Goal: Task Accomplishment & Management: Manage account settings

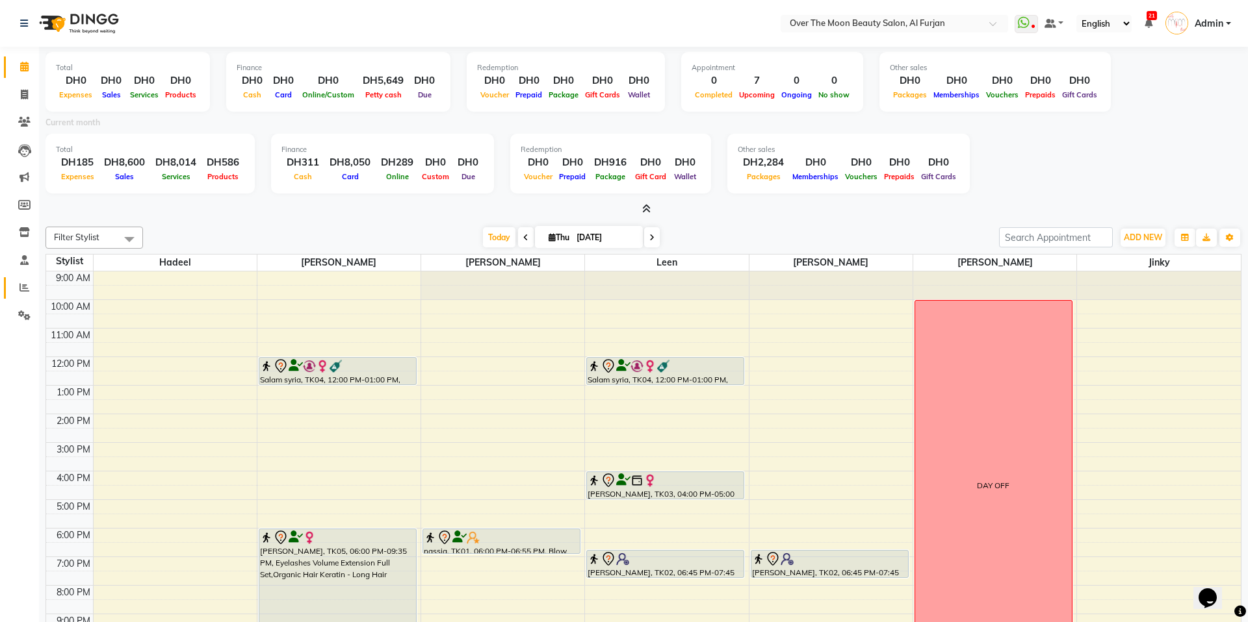
click at [25, 286] on icon at bounding box center [24, 288] width 10 height 10
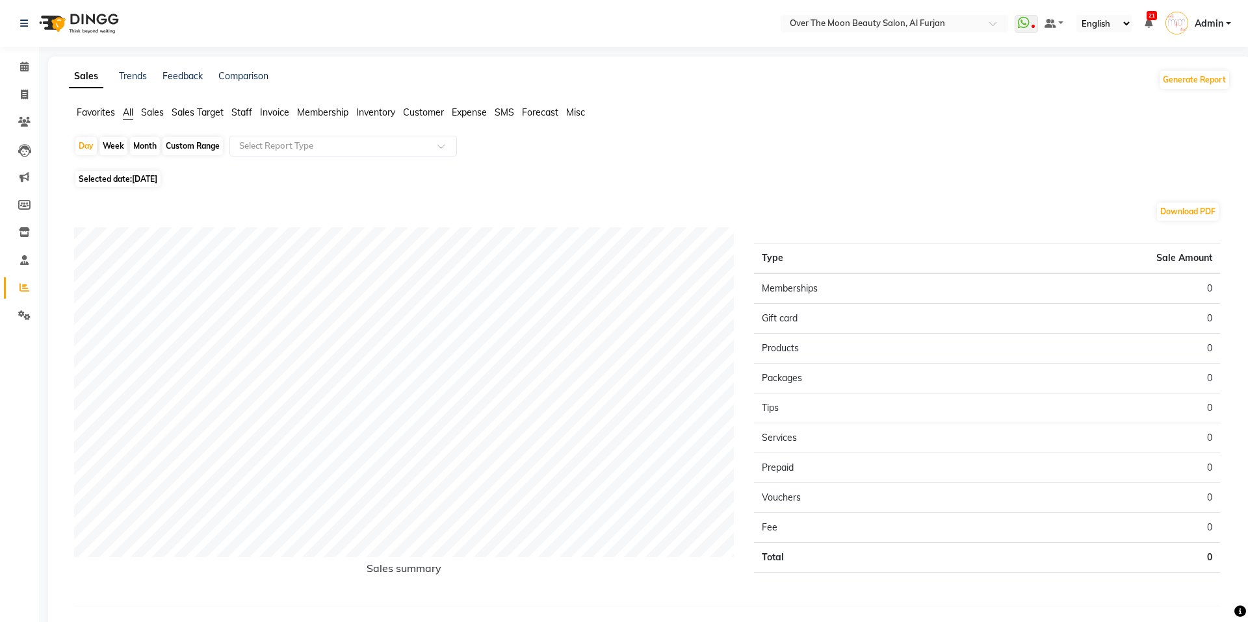
click at [207, 107] on span "Sales Target" at bounding box center [198, 113] width 52 height 12
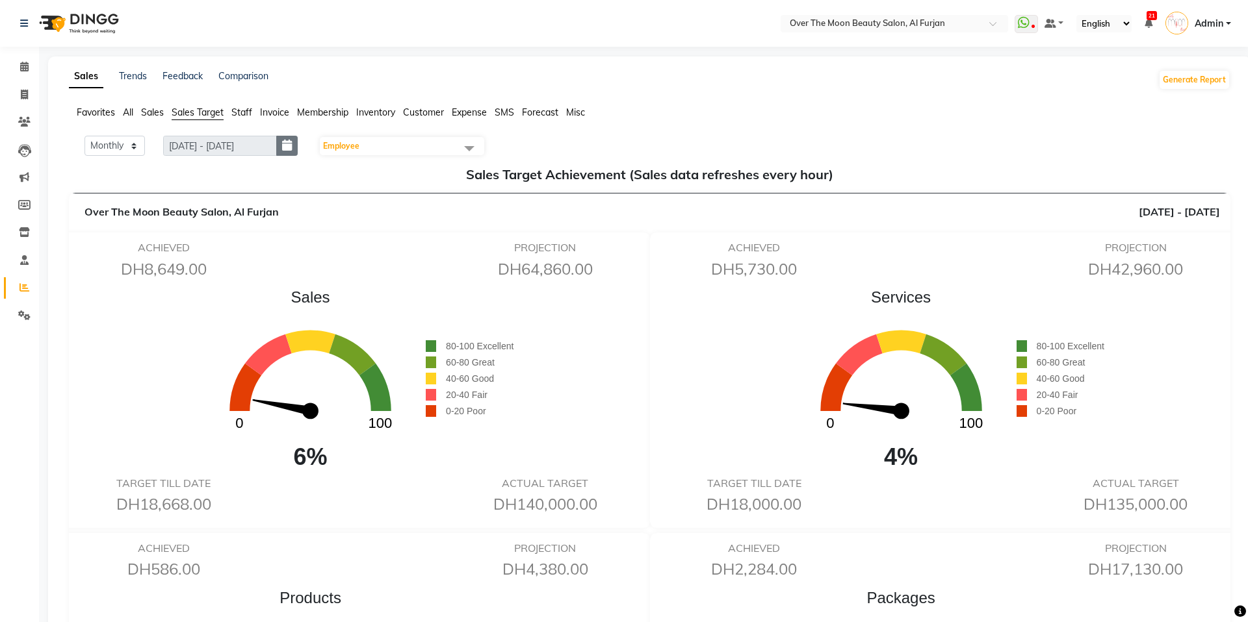
click at [287, 146] on icon "button" at bounding box center [287, 146] width 10 height 1
select select "9"
select select "2025"
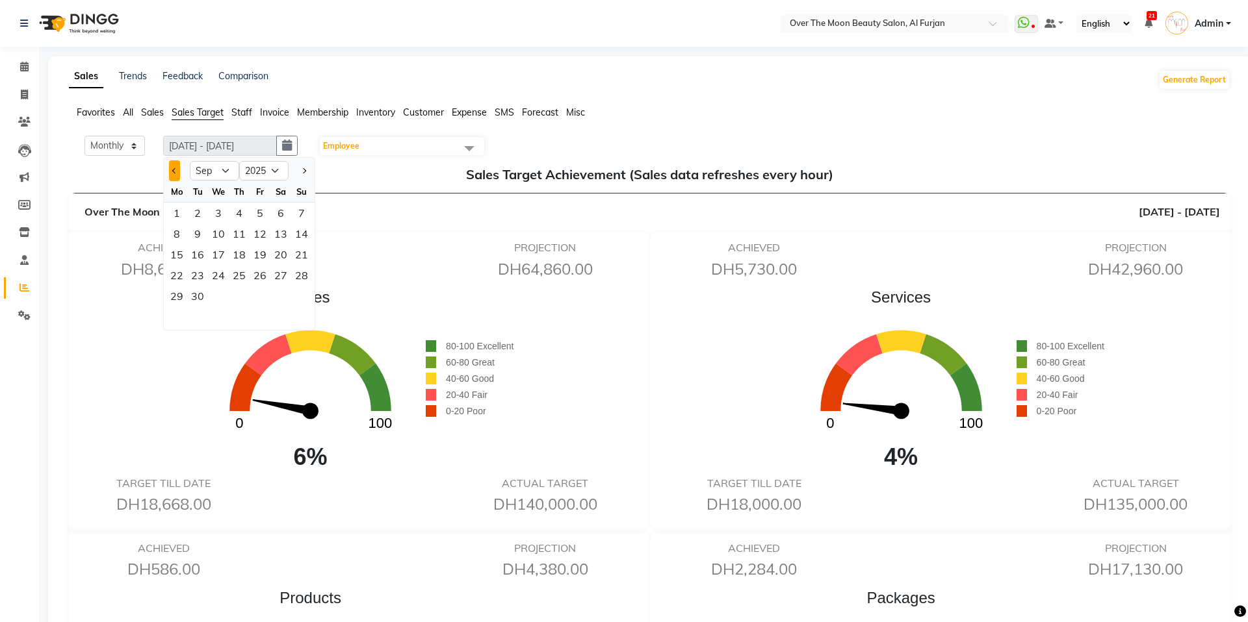
click at [175, 178] on button "Previous month" at bounding box center [174, 170] width 11 height 21
select select "8"
click at [238, 241] on div "7" at bounding box center [239, 234] width 21 height 21
type input "[DATE] - [DATE]"
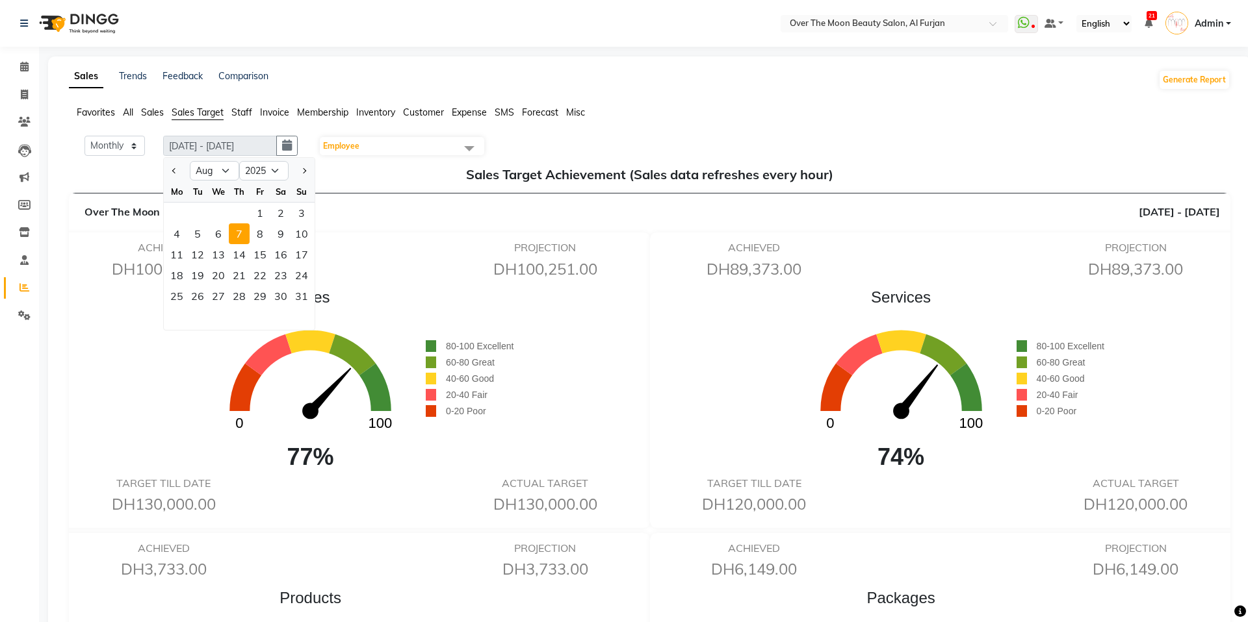
click at [435, 144] on span "Employee" at bounding box center [402, 146] width 164 height 18
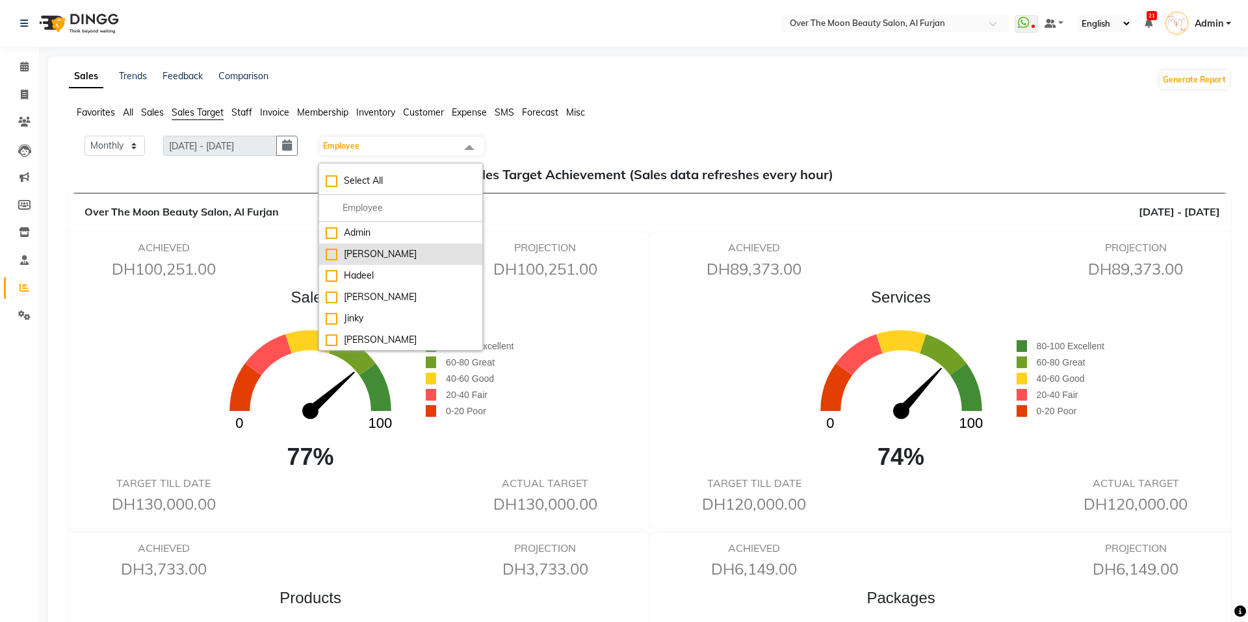
click at [358, 257] on div "[PERSON_NAME]" at bounding box center [401, 255] width 150 height 14
checkbox input "true"
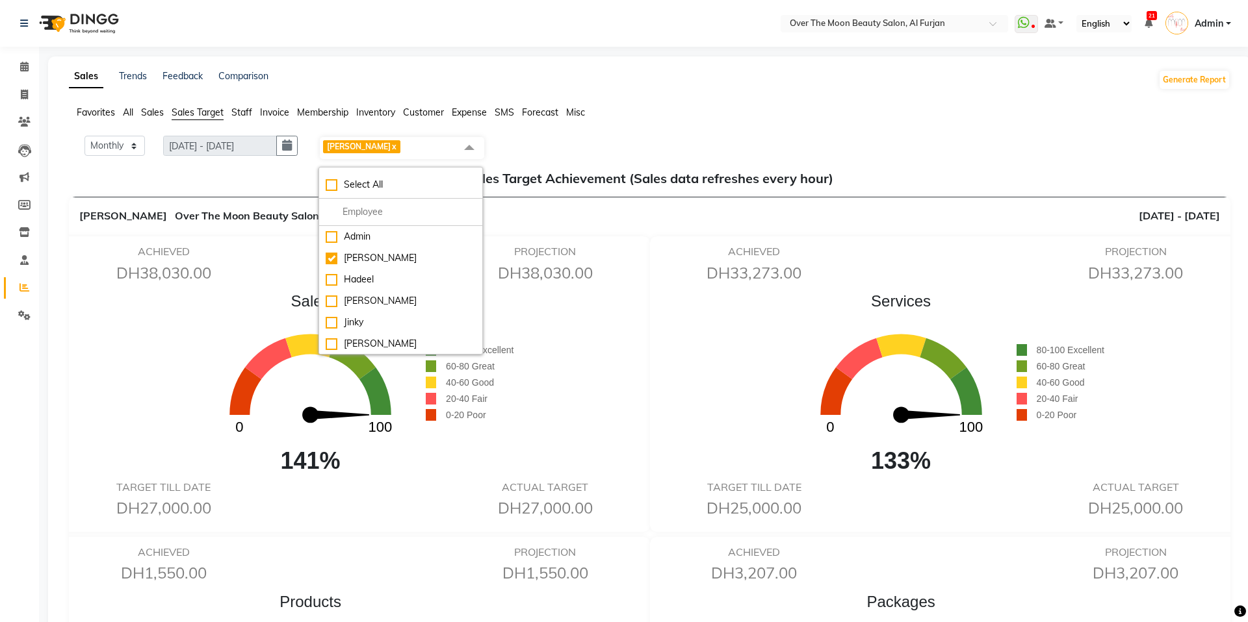
click at [809, 116] on ul "Favorites All Sales Sales Target Staff Invoice Membership Inventory Customer Ex…" at bounding box center [649, 113] width 1161 height 14
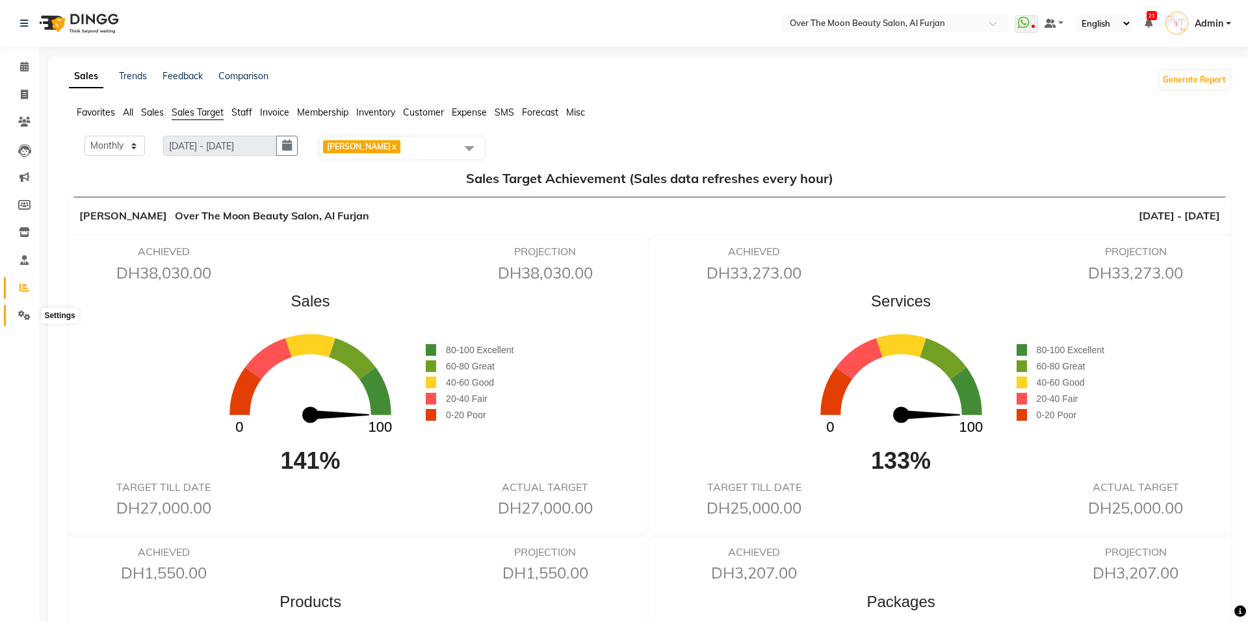
click at [21, 315] on icon at bounding box center [24, 316] width 12 height 10
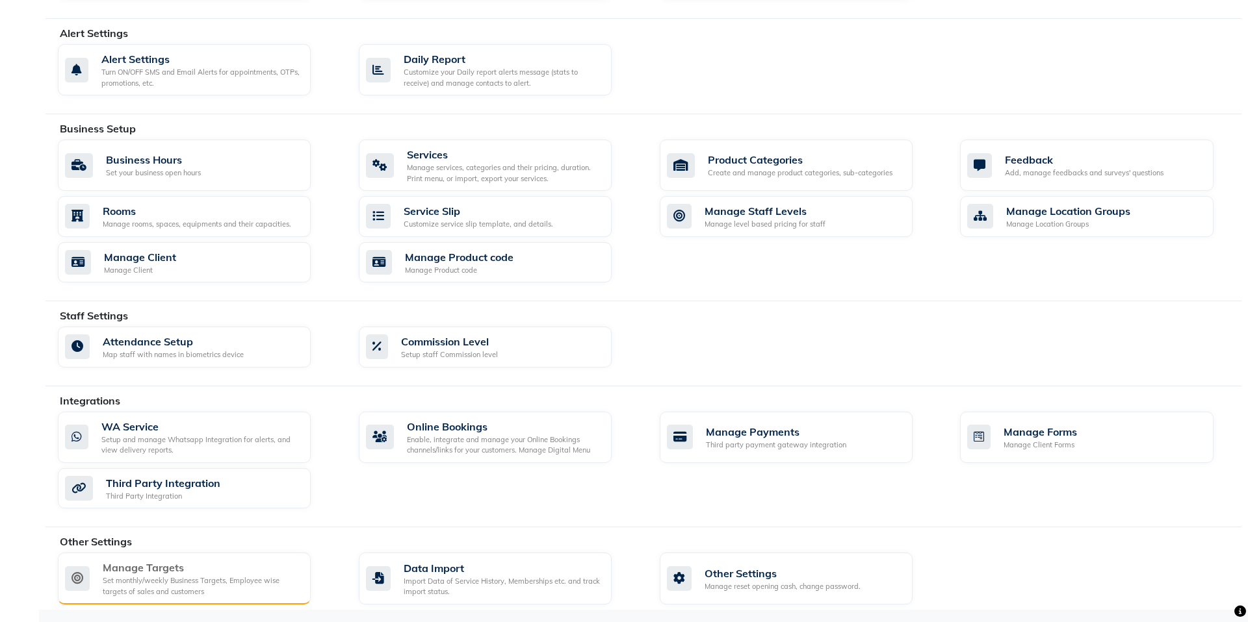
scroll to position [345, 0]
click at [189, 573] on div "Manage Targets" at bounding box center [202, 567] width 198 height 16
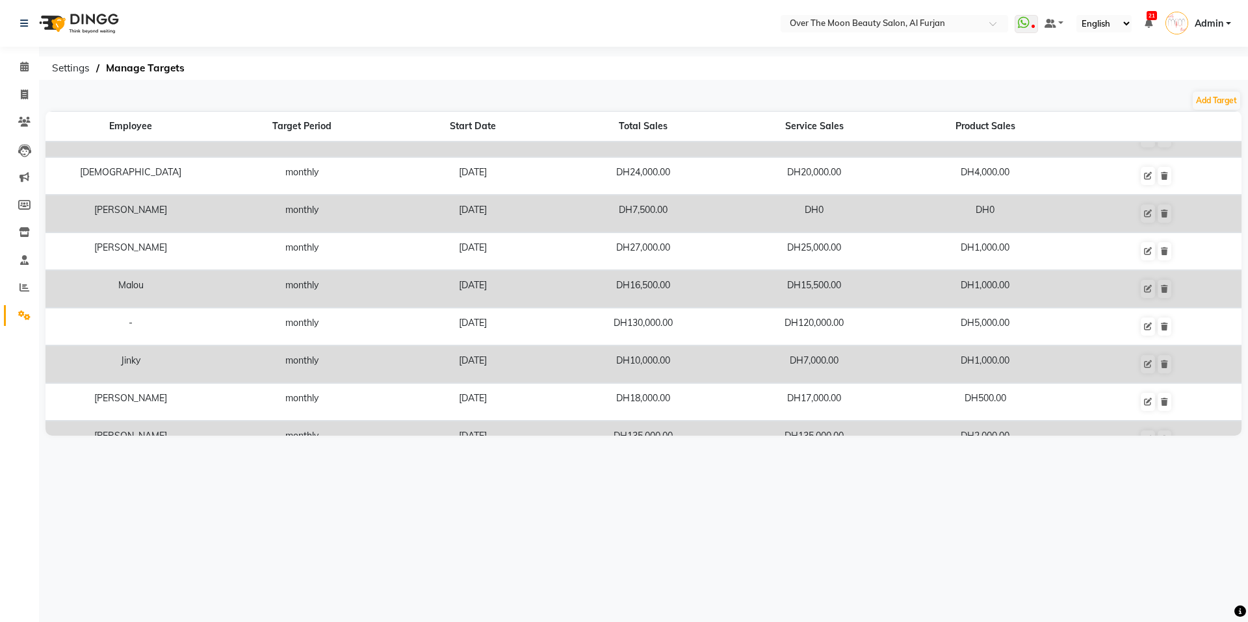
scroll to position [567, 0]
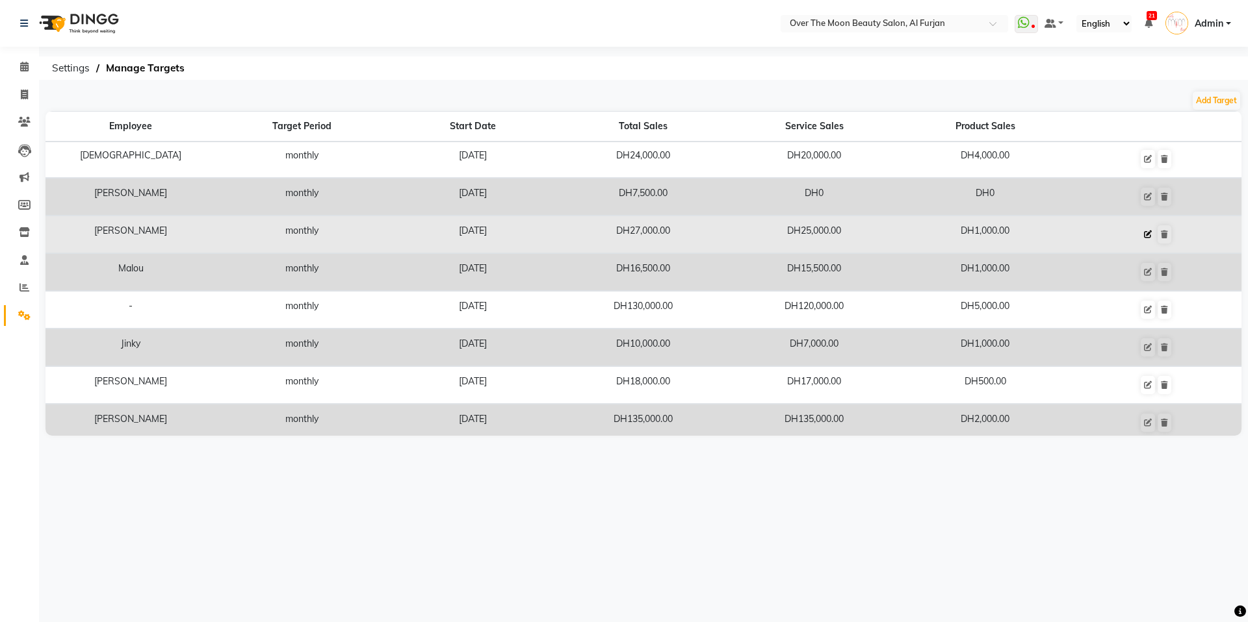
click at [1149, 233] on icon at bounding box center [1148, 235] width 8 height 8
select select "monthly"
select select "employee"
select select "20146"
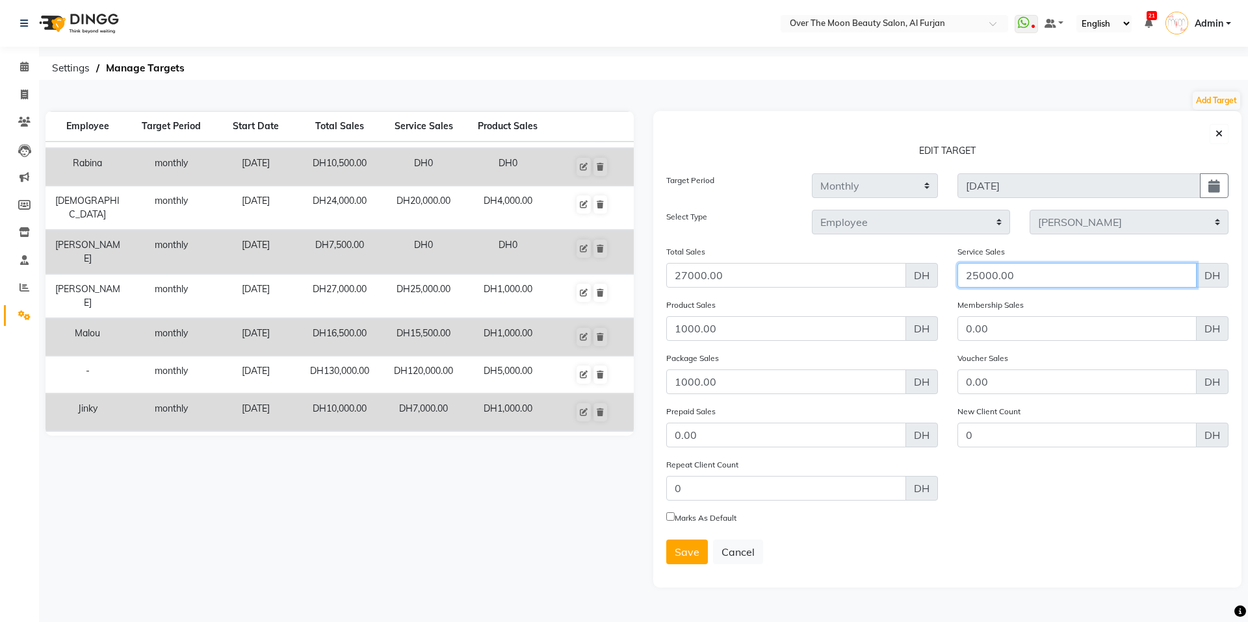
click at [979, 277] on input "25000.00" at bounding box center [1077, 275] width 240 height 25
type input "27000.00"
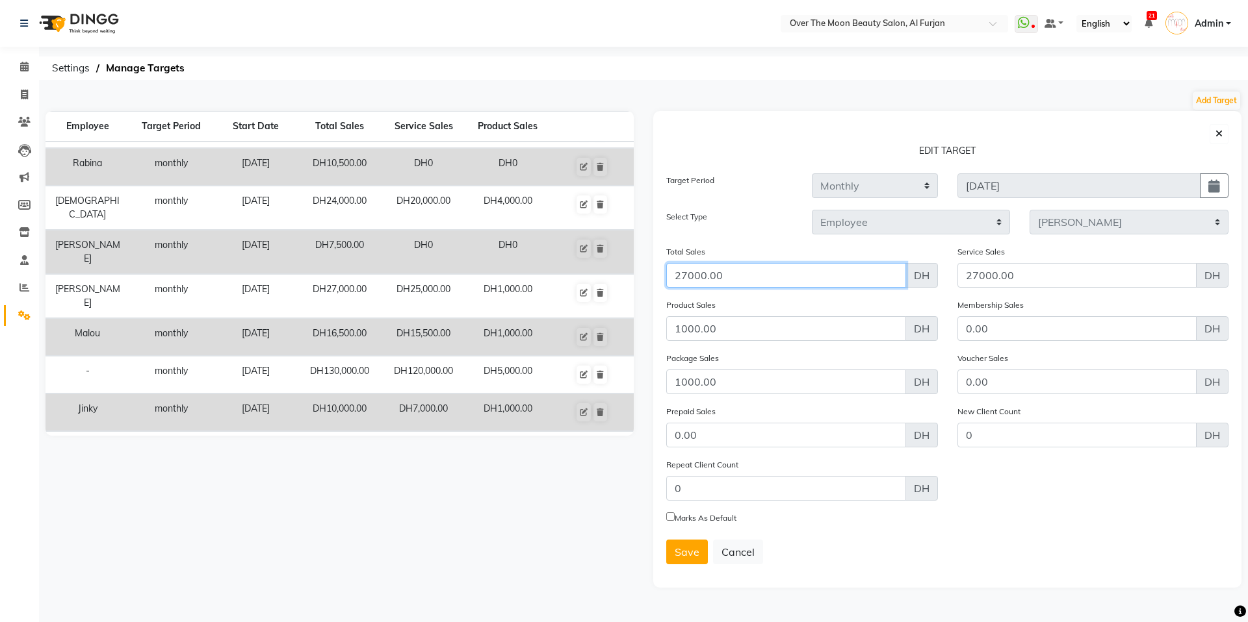
click at [684, 276] on input "27000.00" at bounding box center [786, 275] width 240 height 25
type input "29000.00"
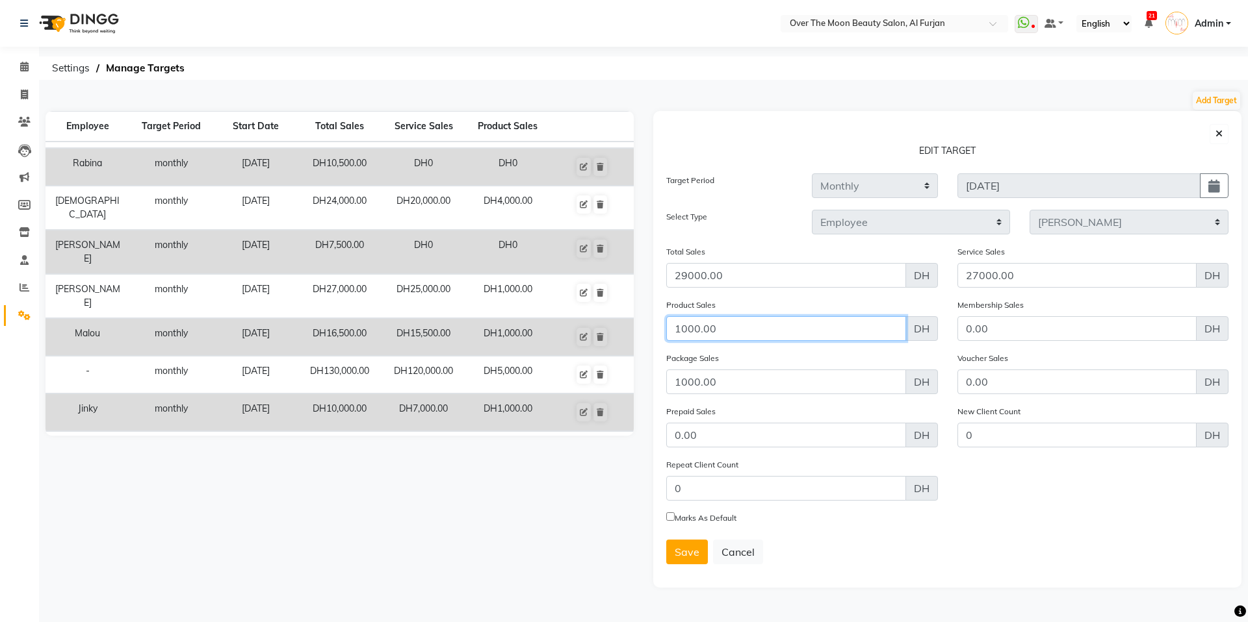
click at [684, 330] on input "1000.00" at bounding box center [786, 328] width 240 height 25
type input "1500"
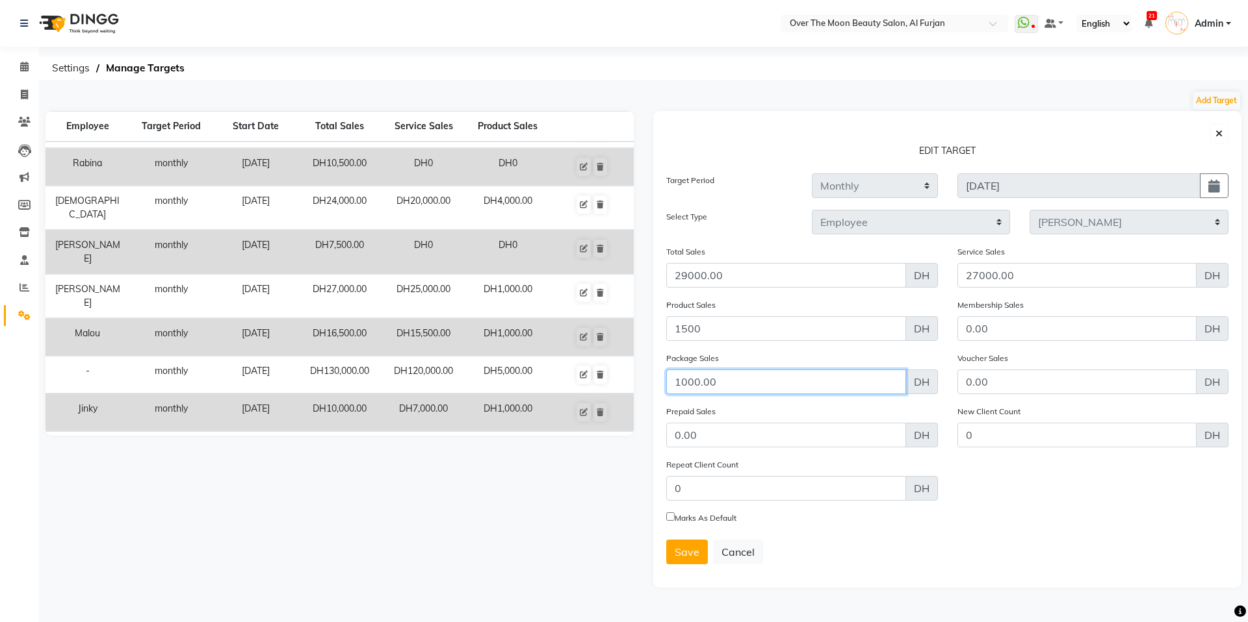
click at [670, 387] on input "1000.00" at bounding box center [786, 382] width 240 height 25
type input "1500"
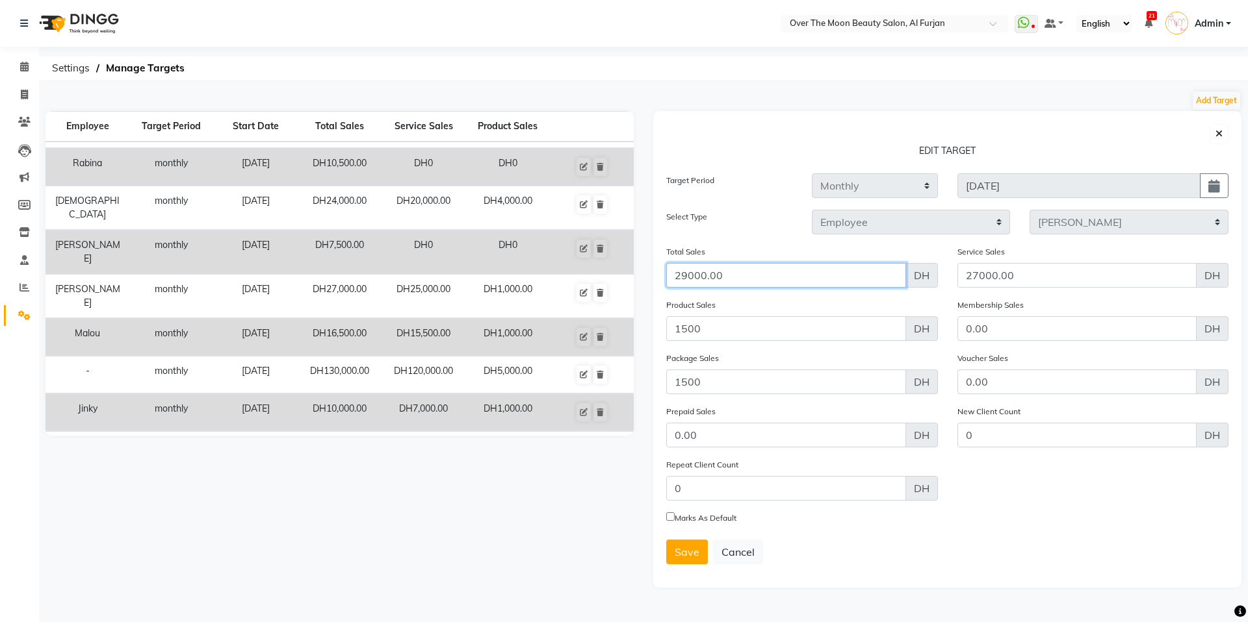
click at [695, 277] on input "29000.00" at bounding box center [786, 275] width 240 height 25
type input "30000"
click at [671, 516] on input "Marks As Default" at bounding box center [670, 517] width 8 height 8
checkbox input "true"
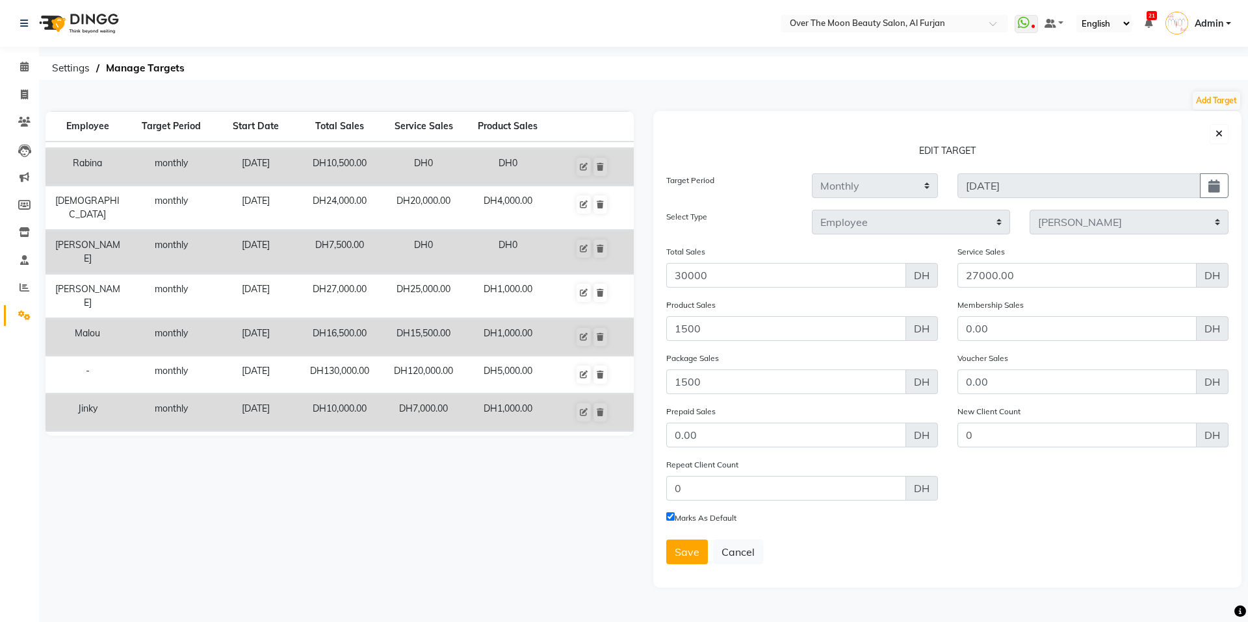
click at [1000, 520] on div "Marks As Default" at bounding box center [947, 520] width 562 height 18
click at [685, 554] on span "Save" at bounding box center [686, 552] width 25 height 13
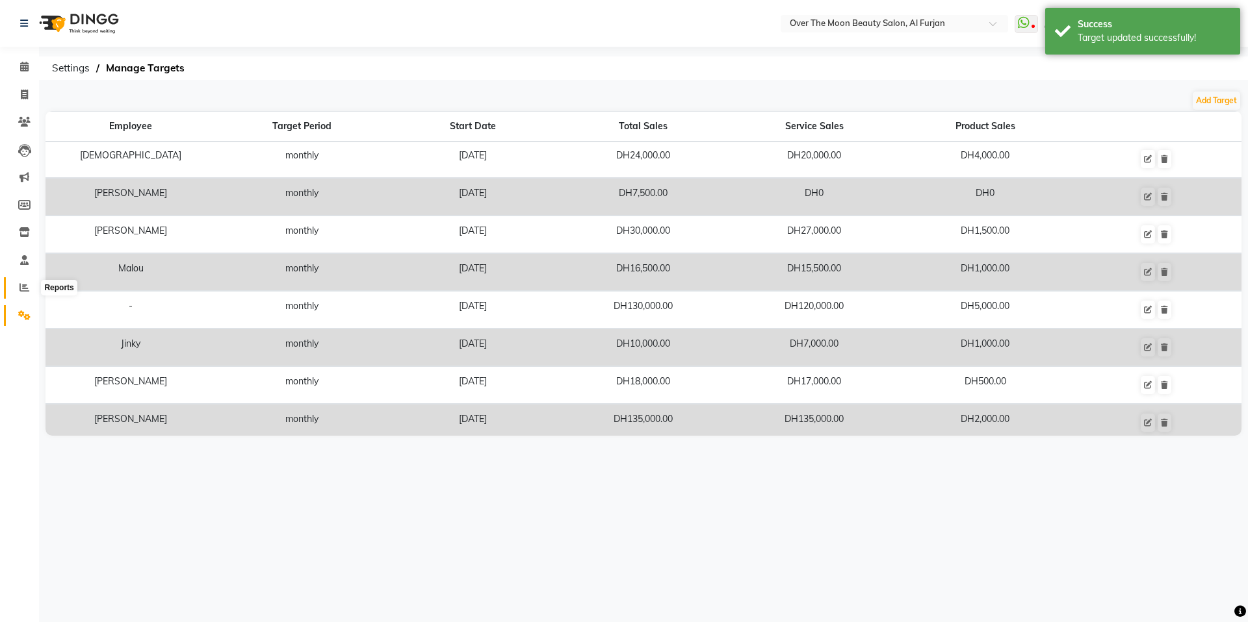
click at [24, 288] on icon at bounding box center [24, 288] width 10 height 10
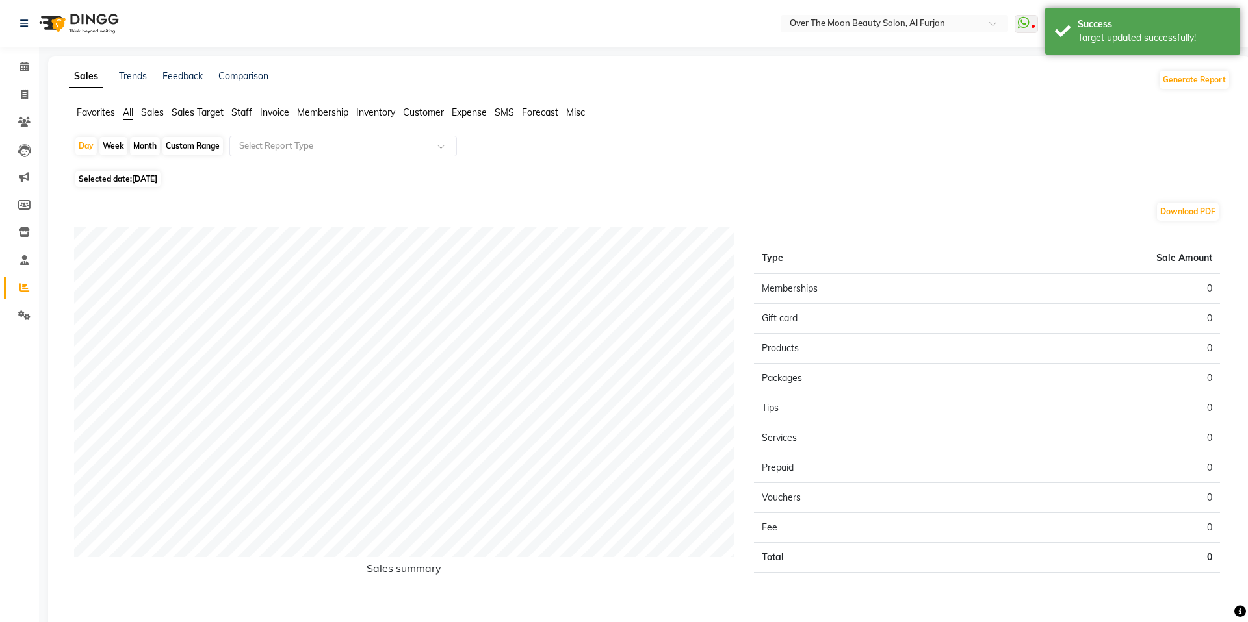
click at [197, 109] on span "Sales Target" at bounding box center [198, 113] width 52 height 12
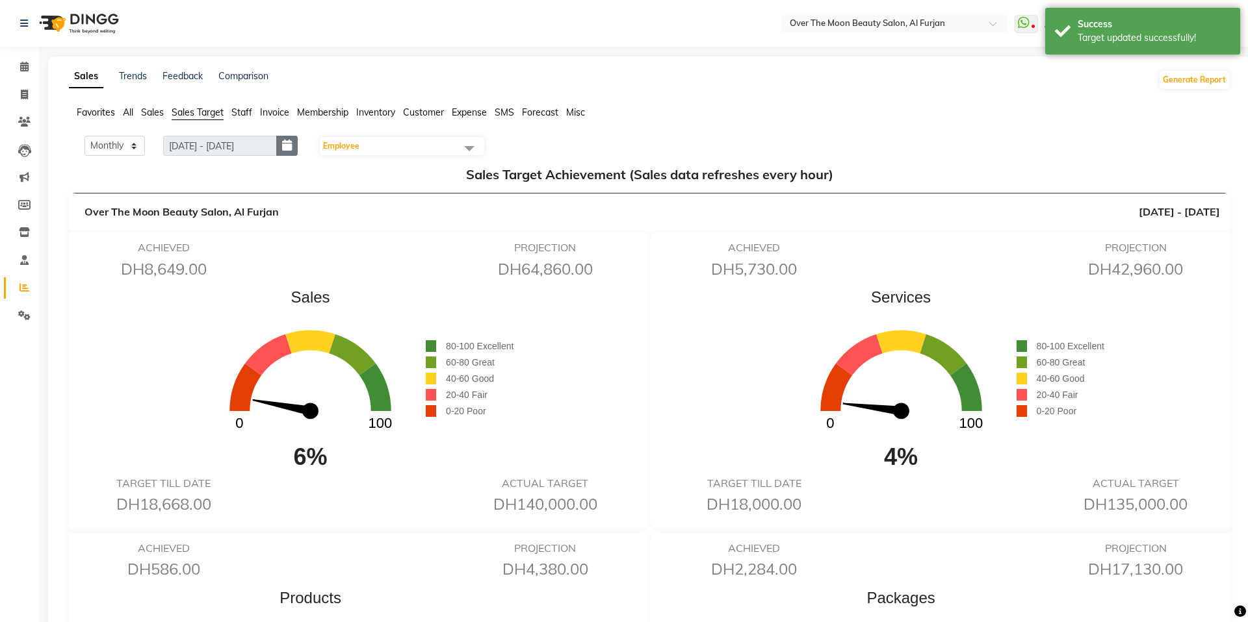
click at [287, 146] on icon "button" at bounding box center [287, 146] width 10 height 1
select select "9"
select select "2025"
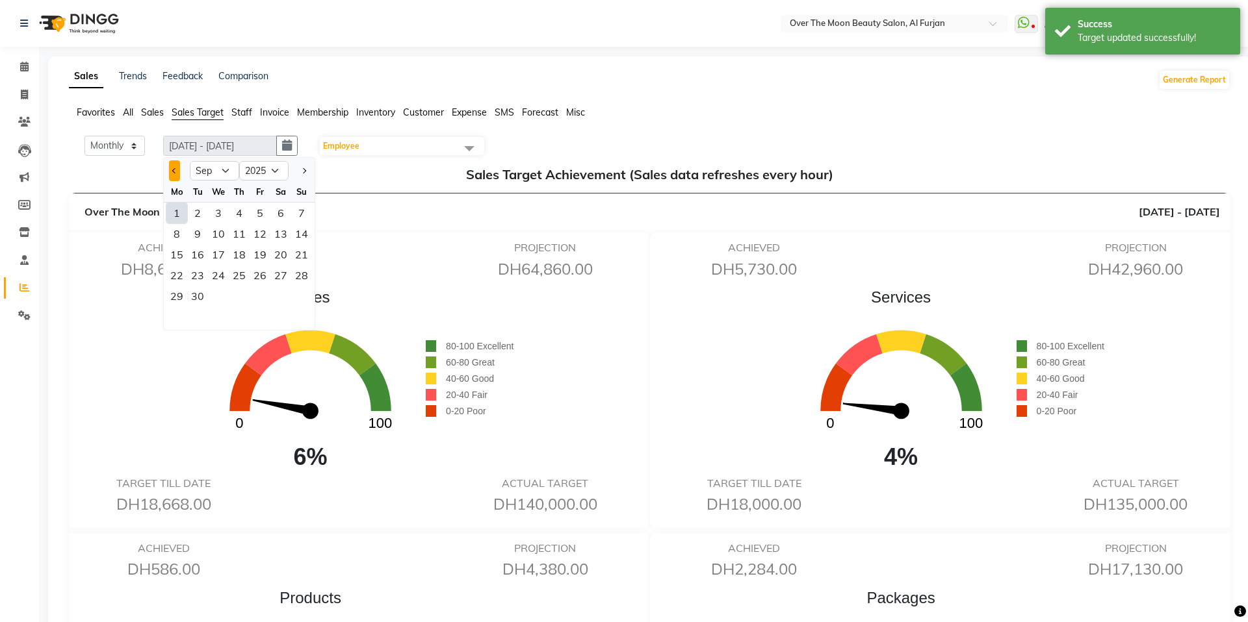
click at [176, 172] on span "Previous month" at bounding box center [174, 170] width 5 height 5
select select "8"
click at [231, 237] on div "7" at bounding box center [239, 234] width 21 height 21
type input "[DATE] - [DATE]"
click at [402, 145] on span "Employee" at bounding box center [402, 146] width 164 height 18
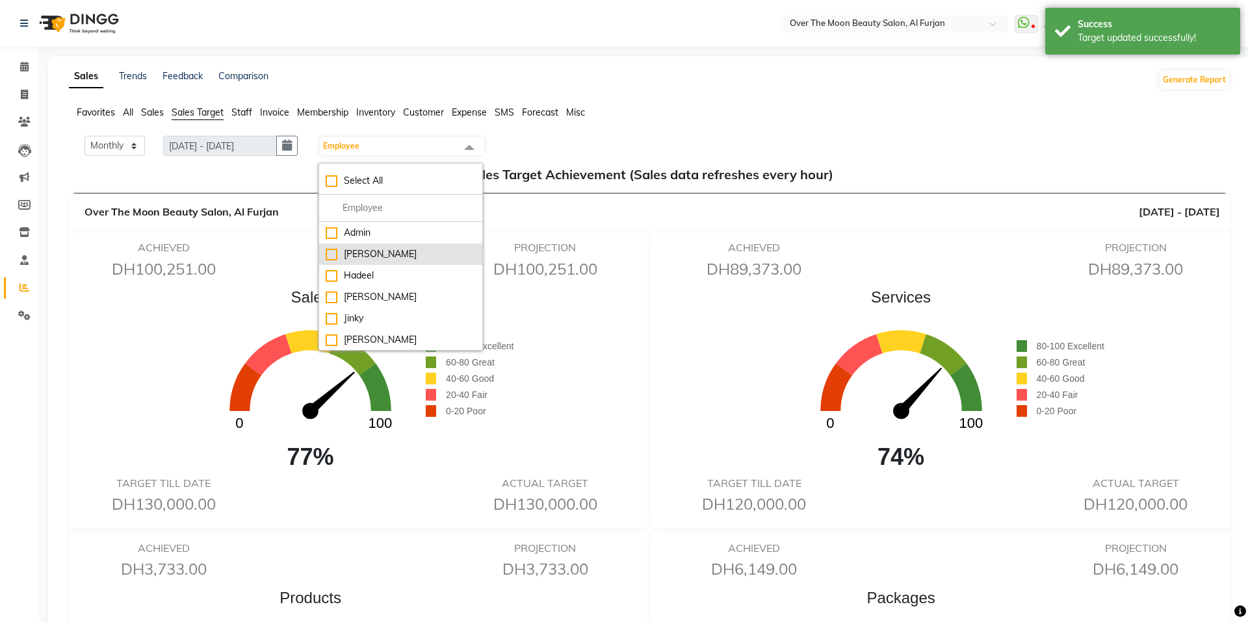
click at [355, 250] on div "[PERSON_NAME]" at bounding box center [401, 255] width 150 height 14
checkbox input "true"
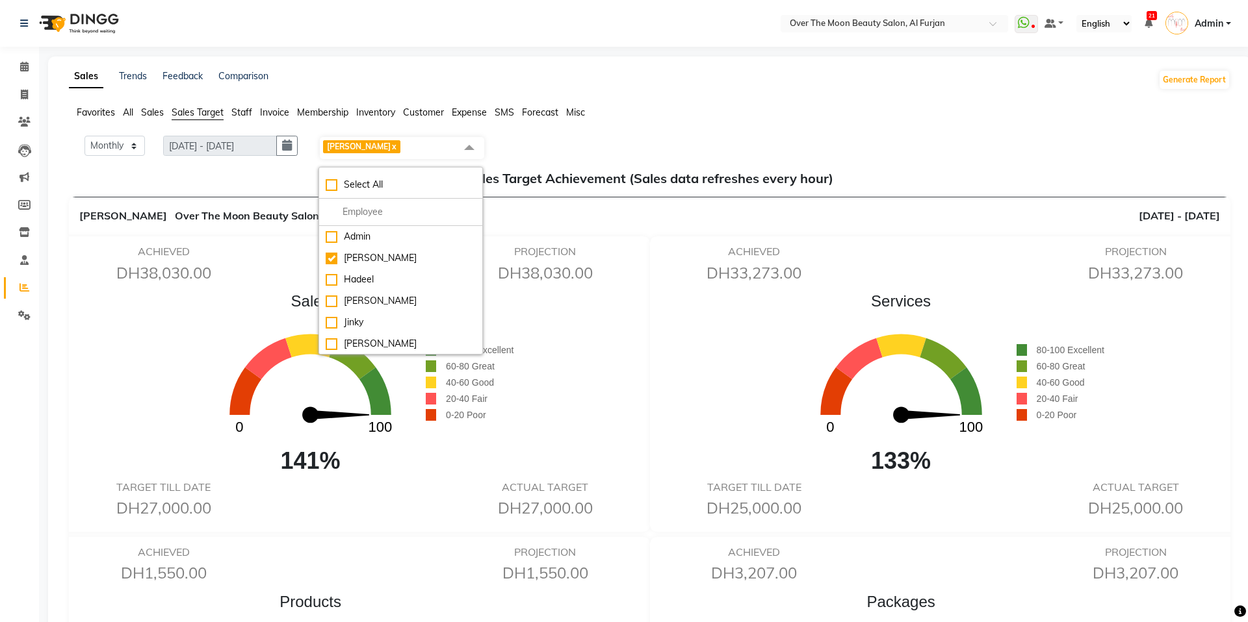
click at [700, 117] on ul "Favorites All Sales Sales Target Staff Invoice Membership Inventory Customer Ex…" at bounding box center [649, 113] width 1161 height 14
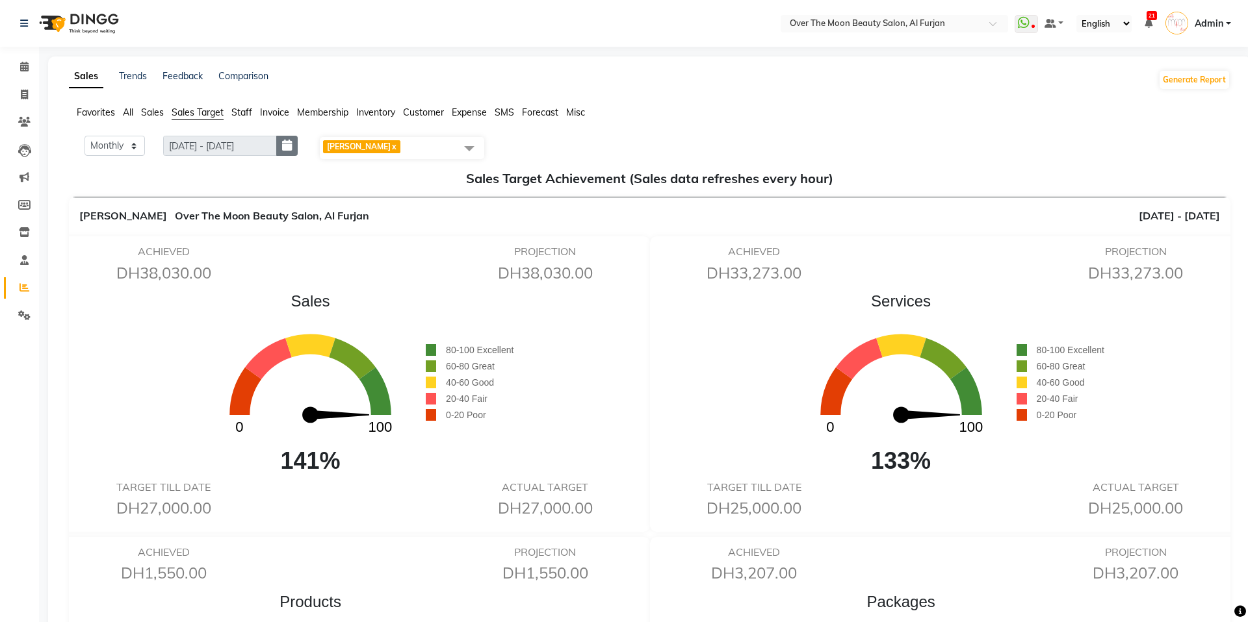
click at [282, 146] on icon "button" at bounding box center [287, 146] width 10 height 1
select select "8"
select select "2025"
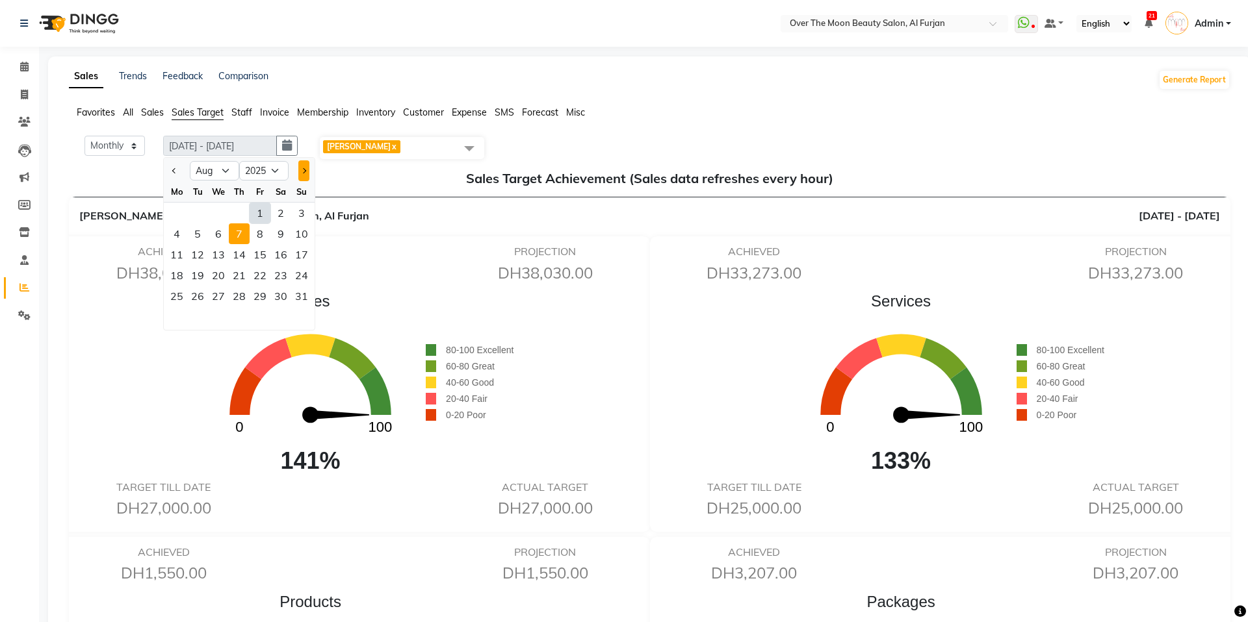
click at [306, 174] on button "Next month" at bounding box center [303, 170] width 11 height 21
select select "9"
click at [253, 253] on div "19" at bounding box center [260, 254] width 21 height 21
type input "[DATE] - [DATE]"
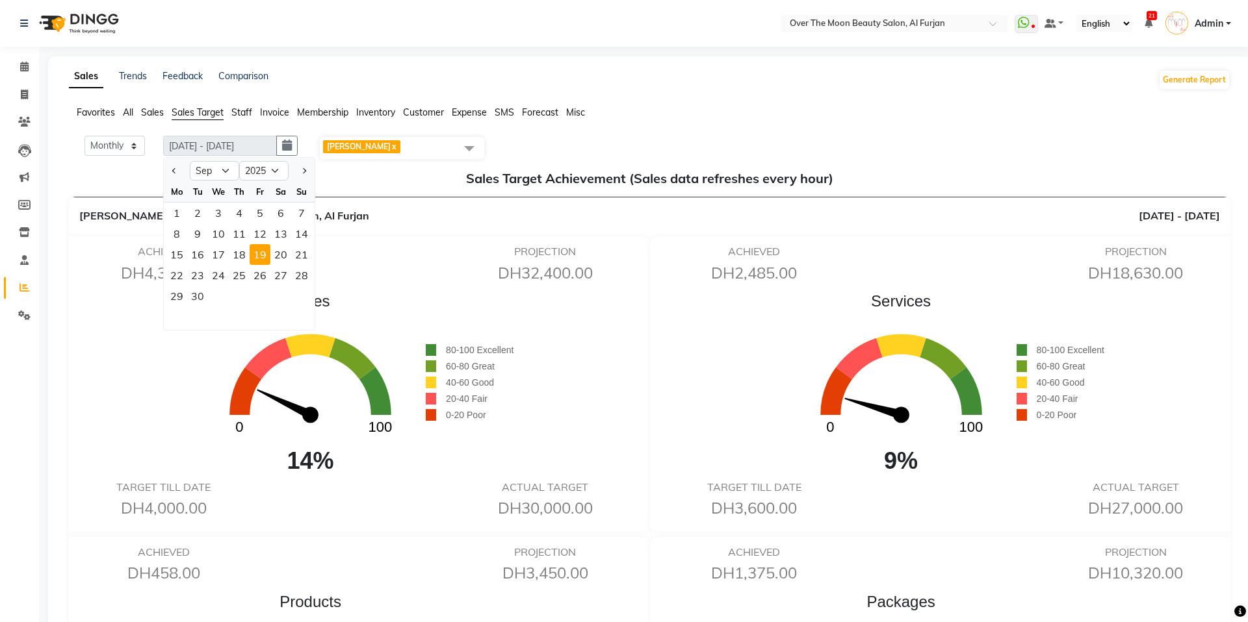
click at [181, 168] on div at bounding box center [177, 170] width 26 height 21
click at [176, 172] on span "Previous month" at bounding box center [174, 170] width 5 height 5
select select "8"
click at [259, 244] on div "15" at bounding box center [260, 254] width 21 height 21
type input "[DATE] - [DATE]"
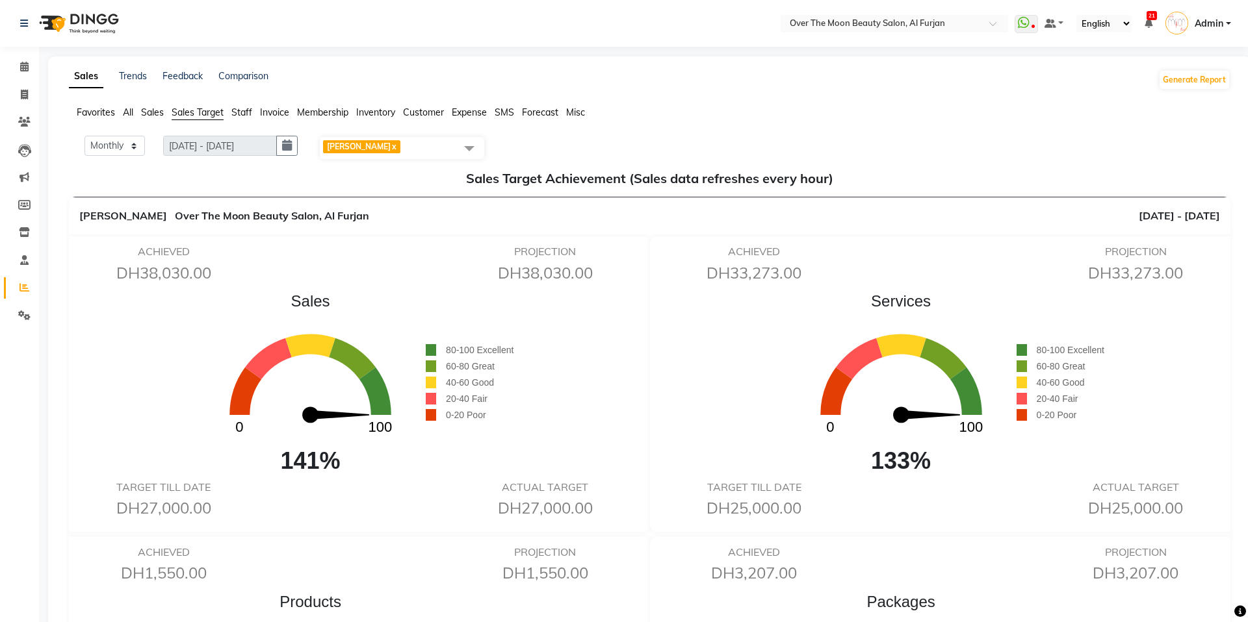
click at [478, 144] on span at bounding box center [469, 148] width 26 height 25
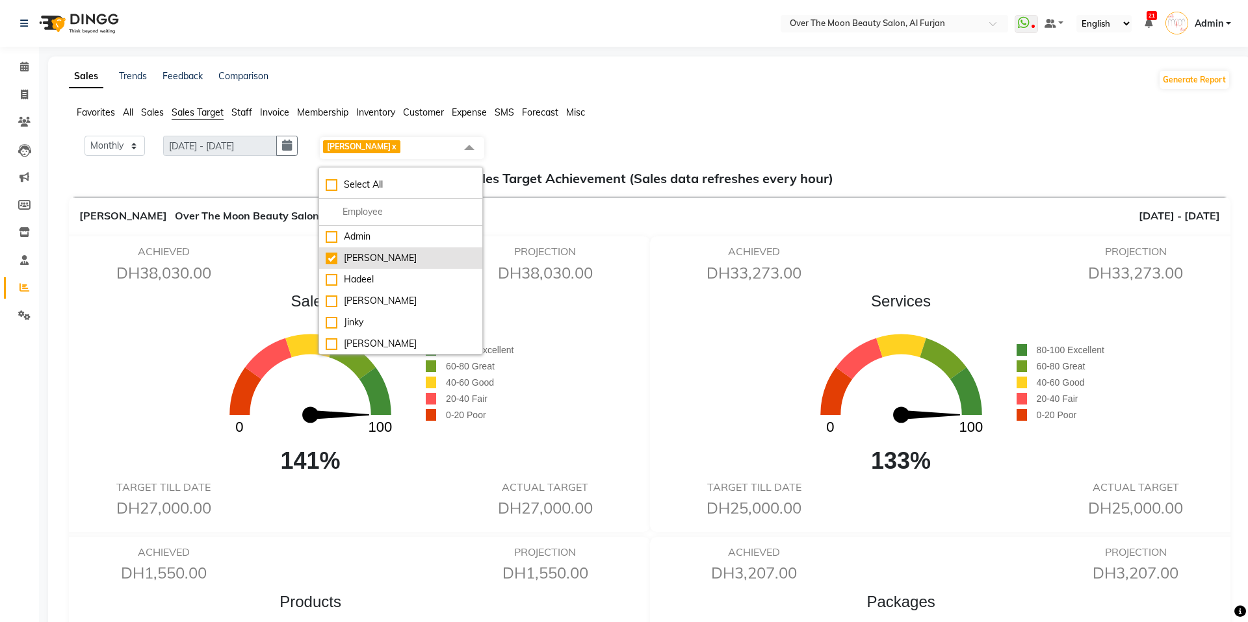
click at [342, 262] on div "[PERSON_NAME]" at bounding box center [401, 258] width 150 height 14
checkbox input "false"
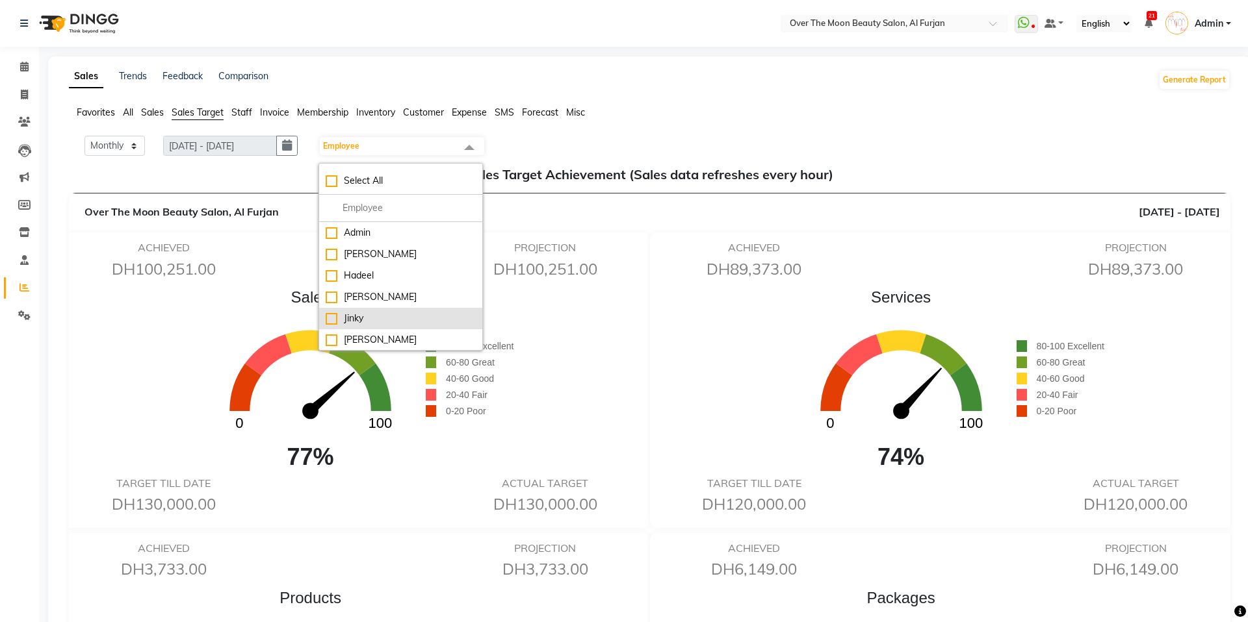
click at [356, 322] on div "Jinky" at bounding box center [401, 319] width 150 height 14
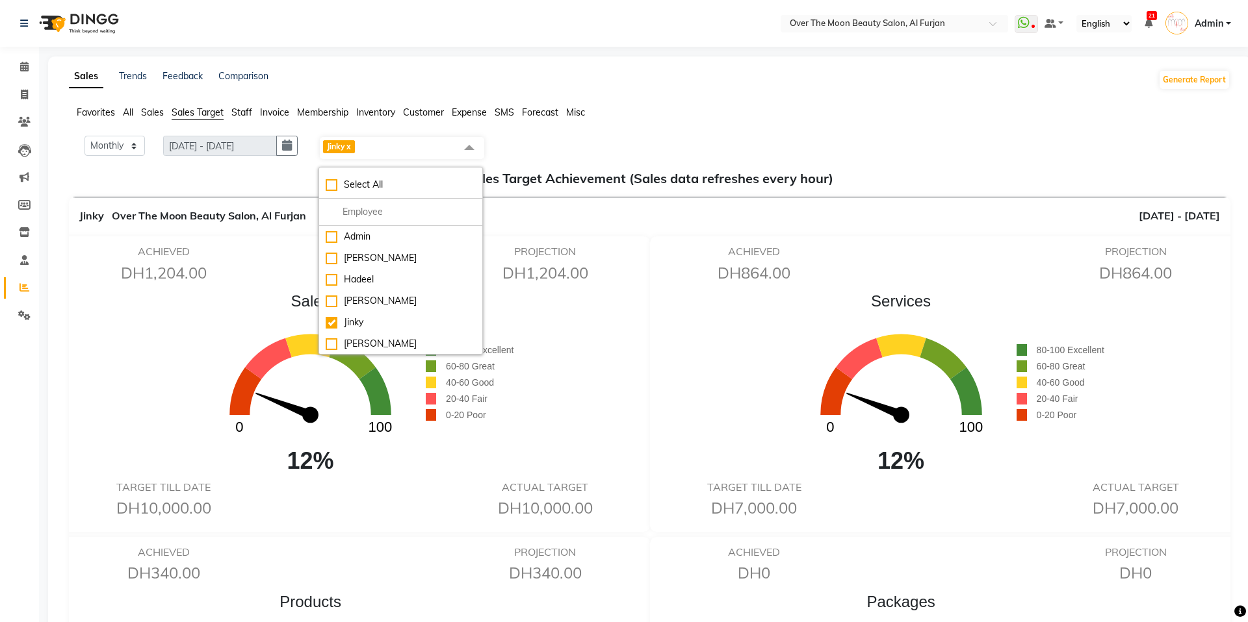
click at [651, 357] on div "ACHIEVED DH864.00 PROJECTION DH864.00 Services 0 100 12% 80-100 Excellent 60-80…" at bounding box center [945, 385] width 591 height 296
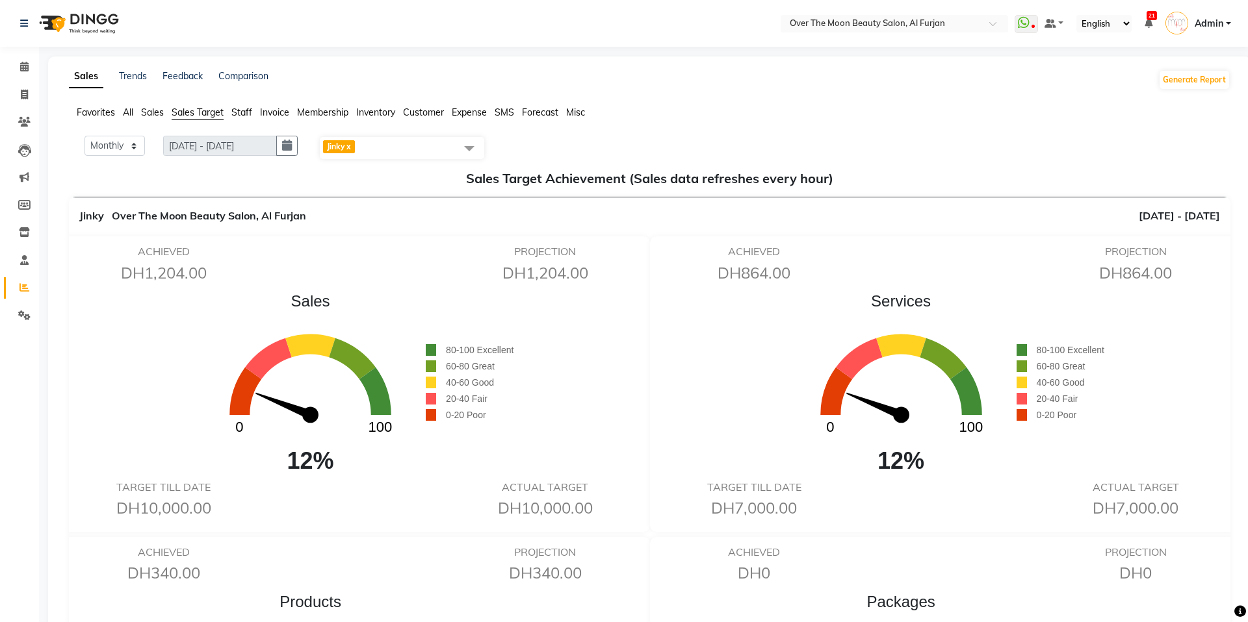
click at [459, 147] on span at bounding box center [469, 148] width 26 height 25
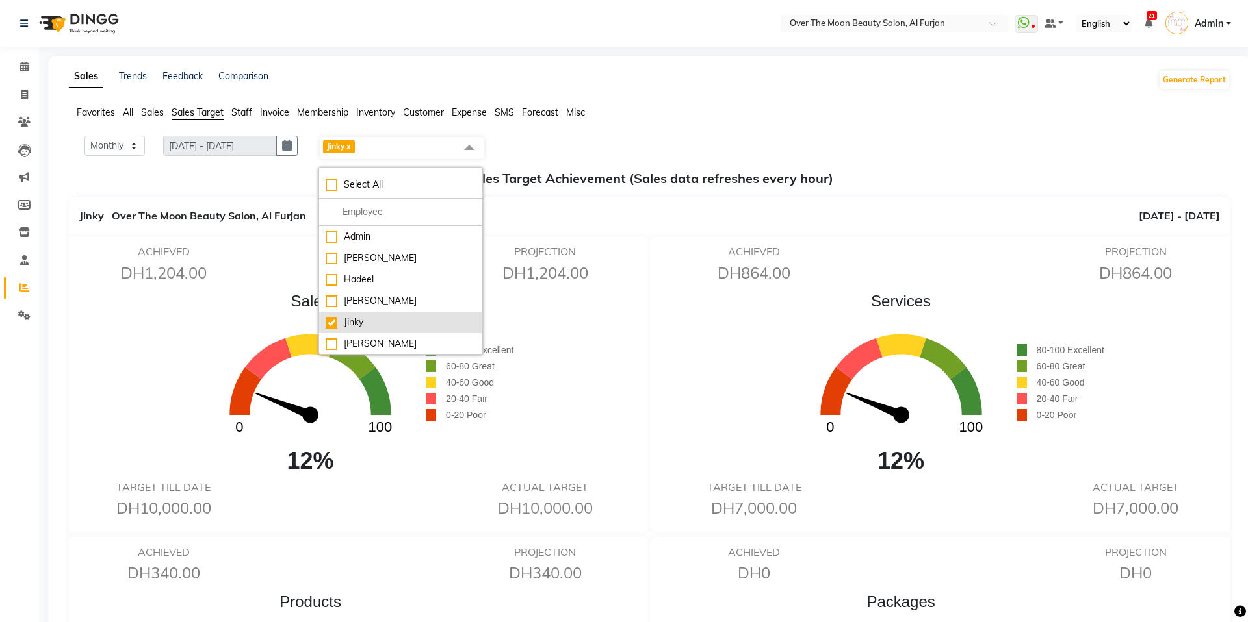
click at [346, 314] on li "Jinky" at bounding box center [400, 322] width 163 height 21
checkbox input "false"
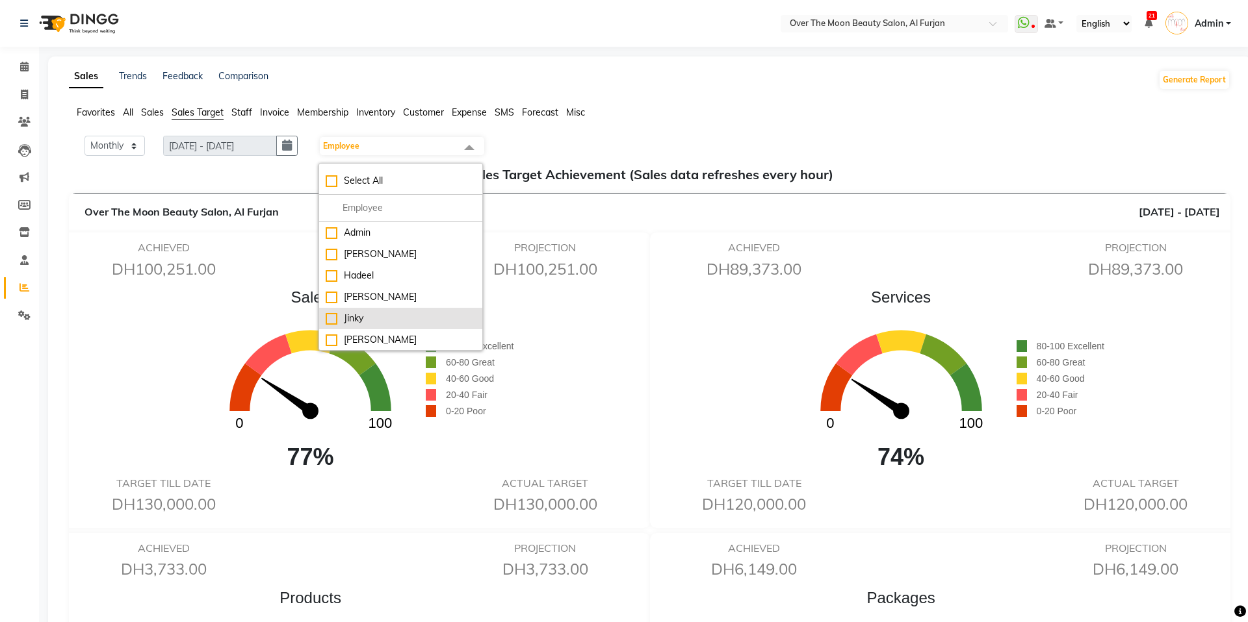
scroll to position [86, 0]
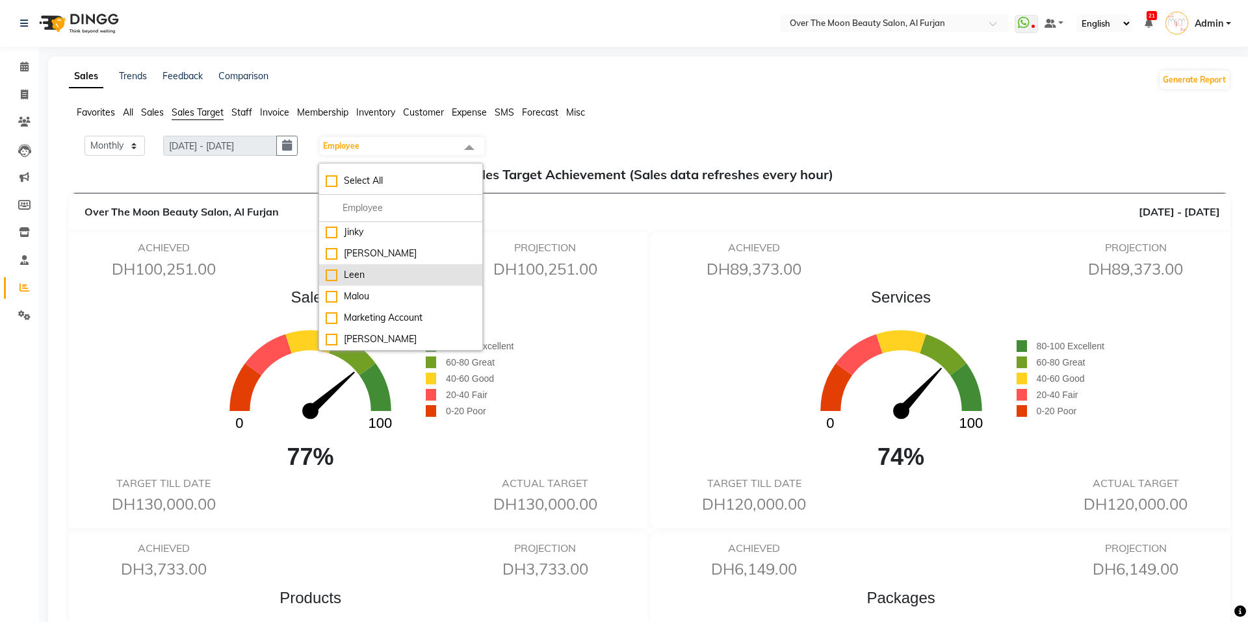
click at [350, 275] on div "Leen" at bounding box center [401, 275] width 150 height 14
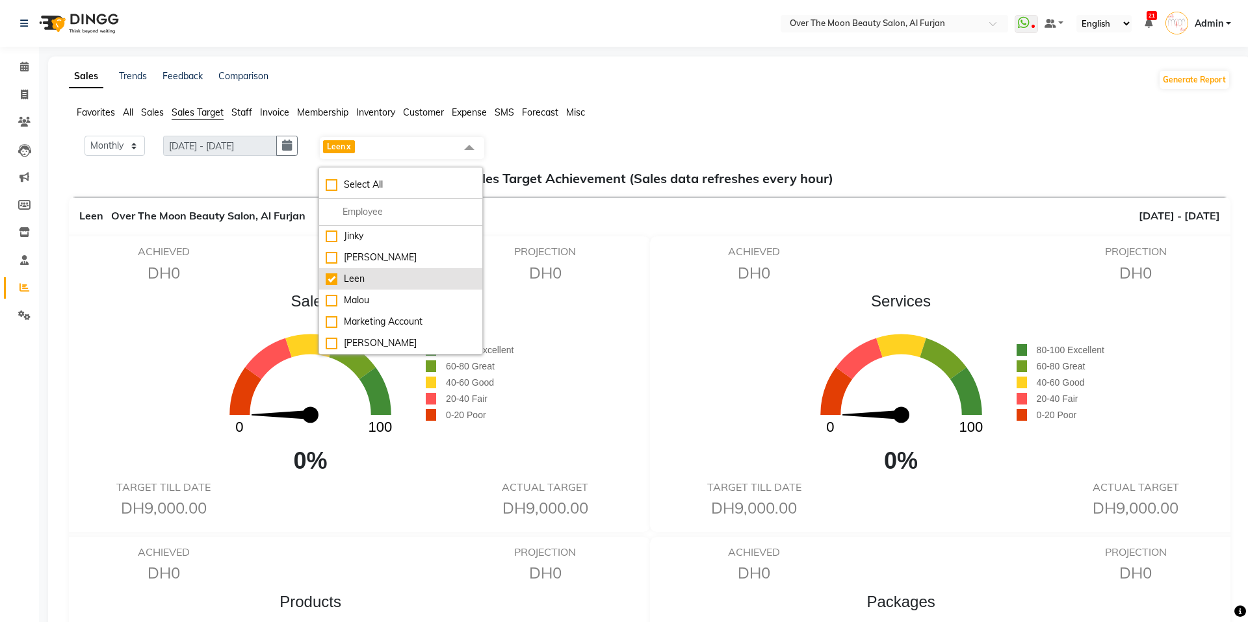
click at [330, 275] on div "Leen" at bounding box center [401, 279] width 150 height 14
checkbox input "false"
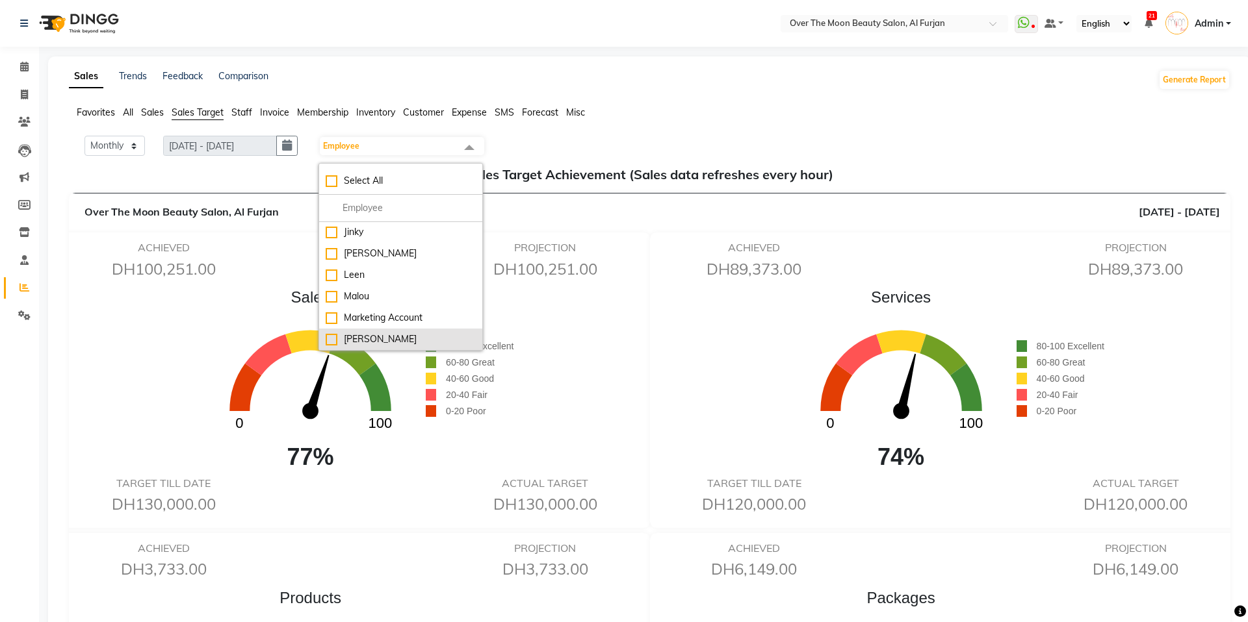
click at [332, 339] on div "[PERSON_NAME]" at bounding box center [401, 340] width 150 height 14
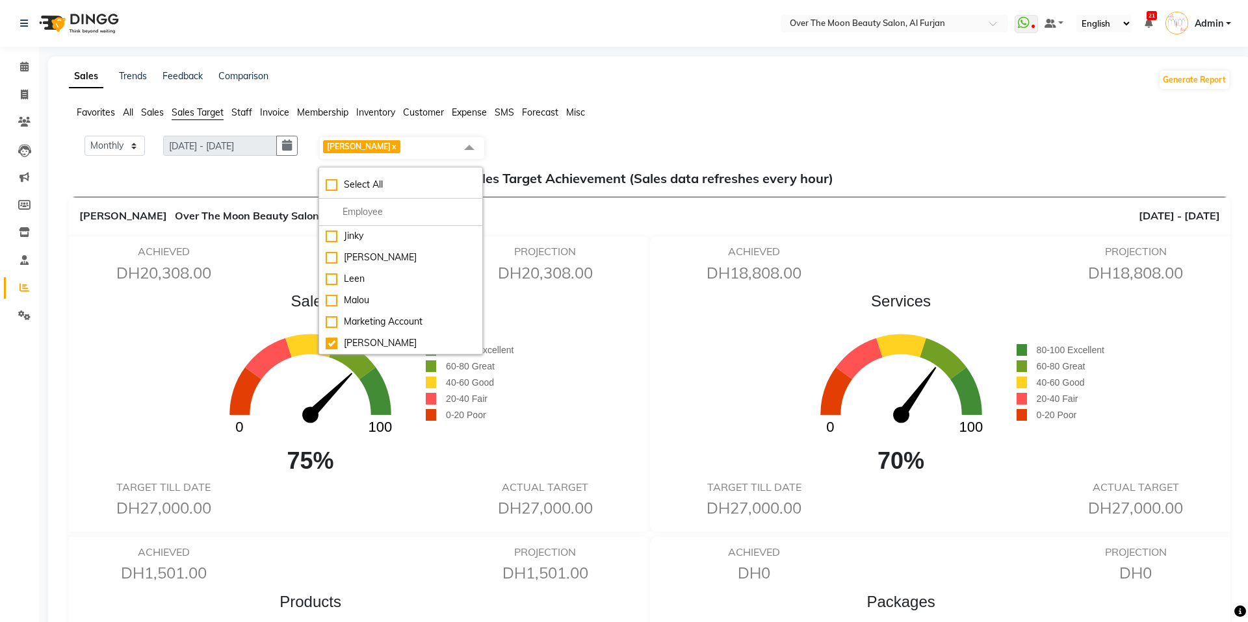
click at [577, 366] on div "Sales 0 100 75% 80-100 Excellent 60-80 Great 40-60 Good 20-40 Fair 0-20 Poor" at bounding box center [355, 384] width 578 height 189
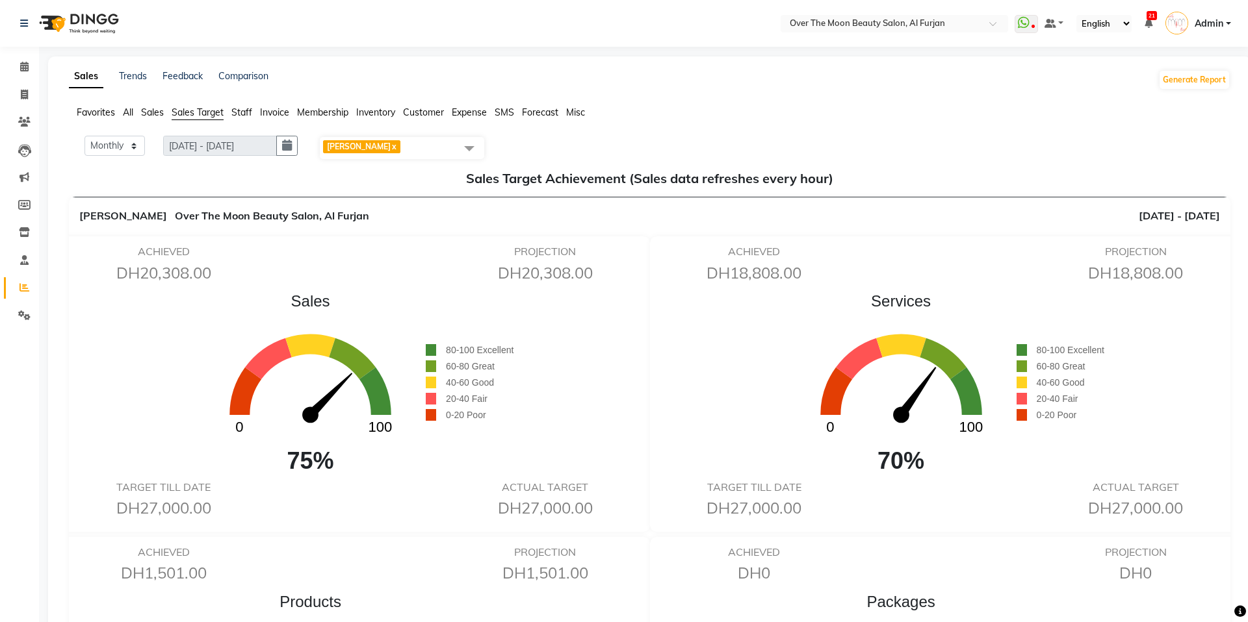
click at [446, 147] on span "[PERSON_NAME]" at bounding box center [402, 148] width 164 height 22
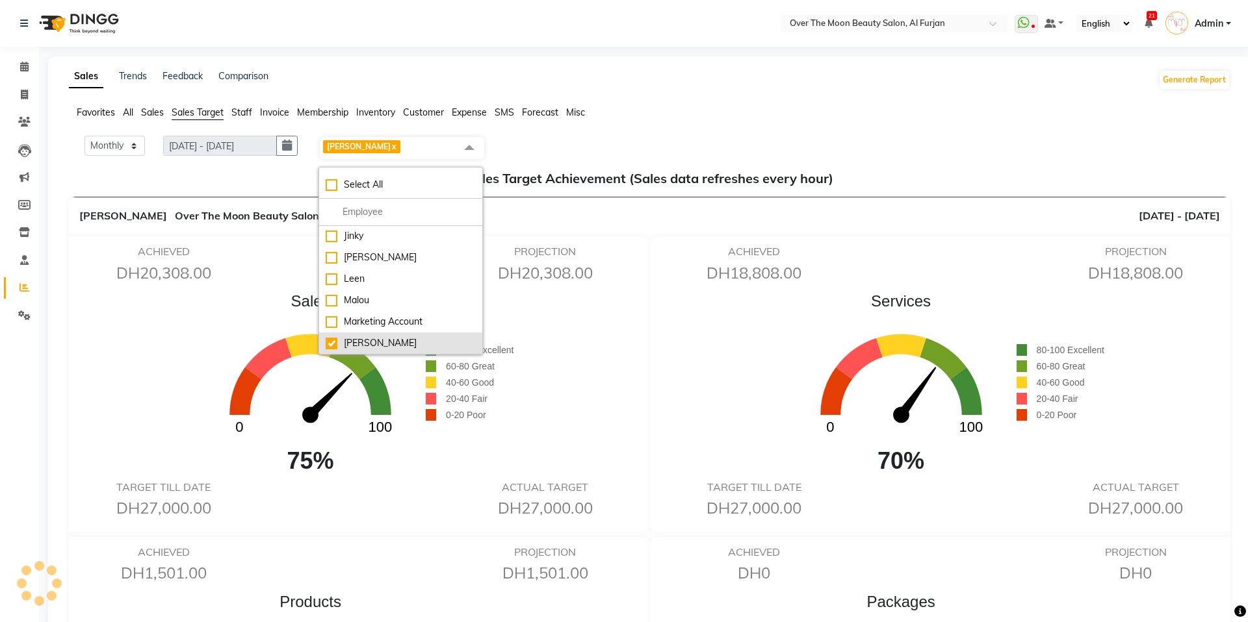
click at [343, 337] on div "[PERSON_NAME]" at bounding box center [401, 344] width 150 height 14
checkbox input "false"
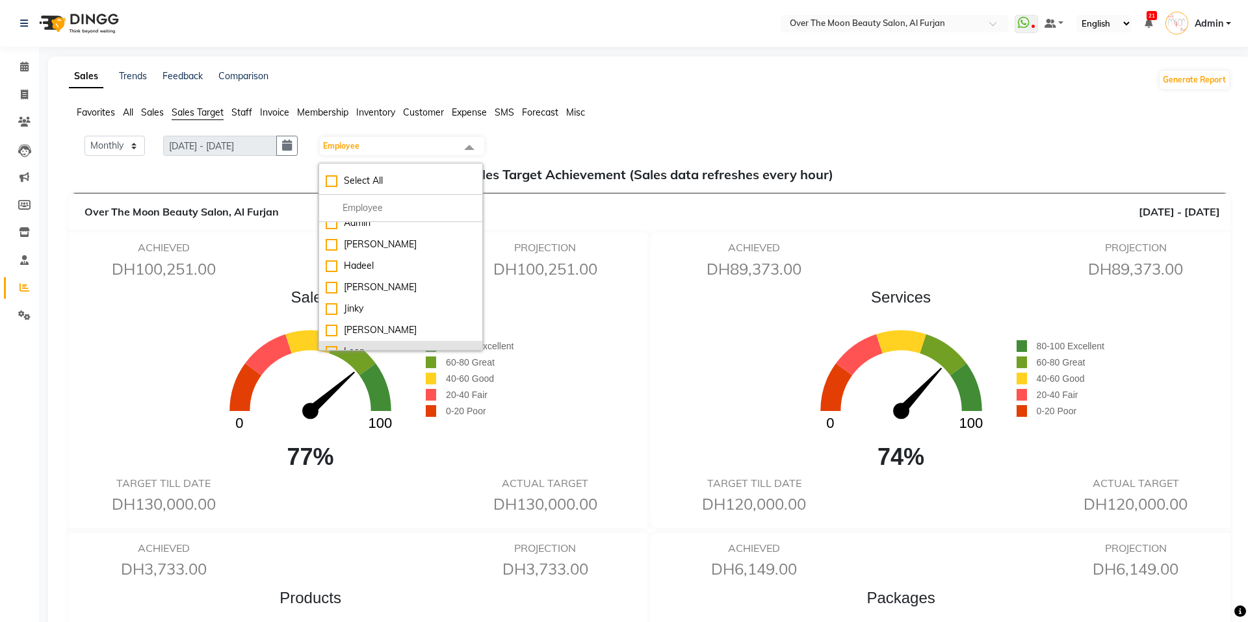
scroll to position [8, 0]
click at [357, 294] on div "[PERSON_NAME]" at bounding box center [401, 290] width 150 height 14
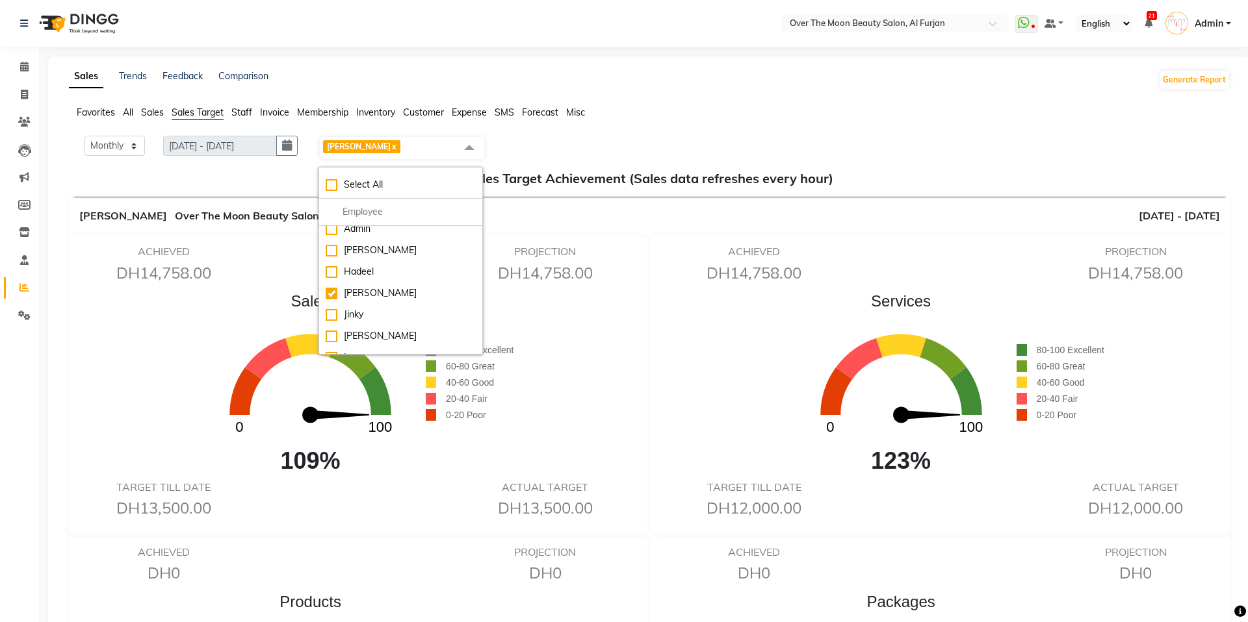
click at [915, 136] on div "Monthly Weekly [DATE] - [DATE] [DATE] [PERSON_NAME] x Select All Admin [PERSON_…" at bounding box center [649, 148] width 1151 height 25
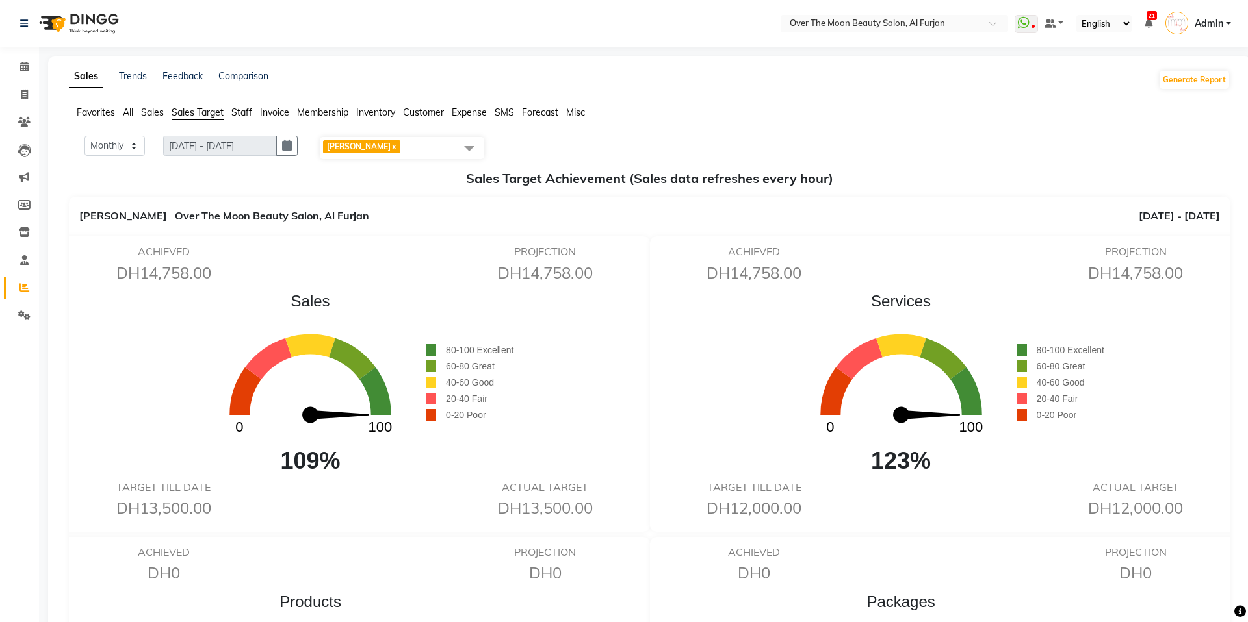
click at [473, 148] on span at bounding box center [469, 148] width 26 height 25
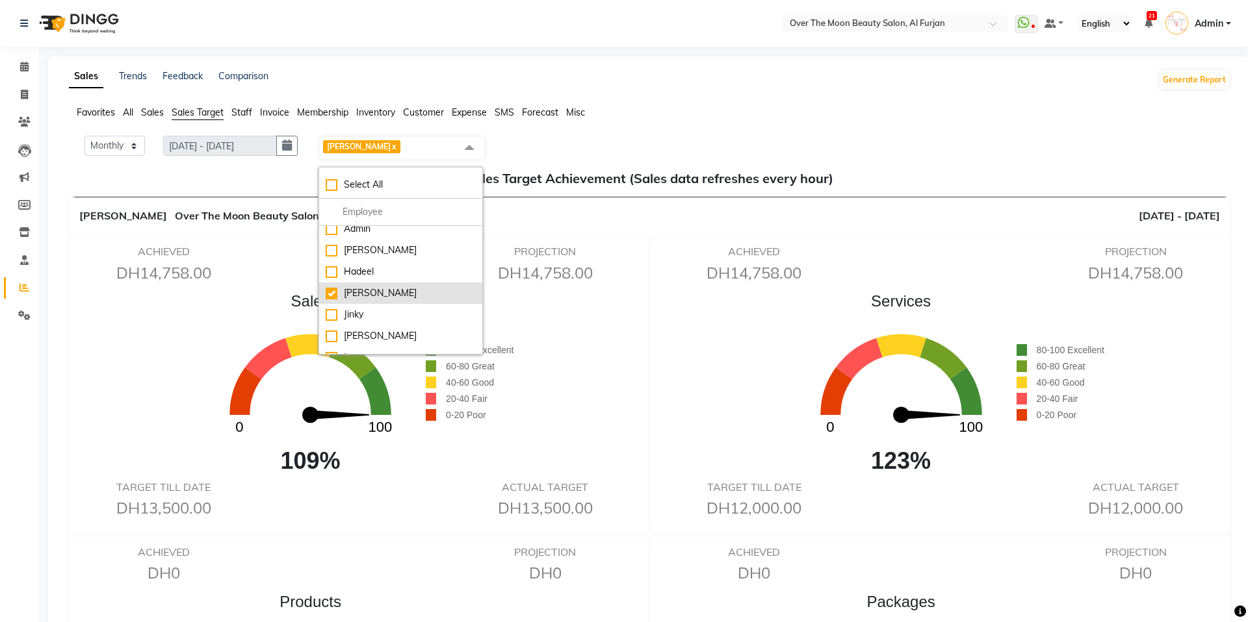
click at [359, 285] on li "[PERSON_NAME]" at bounding box center [400, 293] width 163 height 21
checkbox input "false"
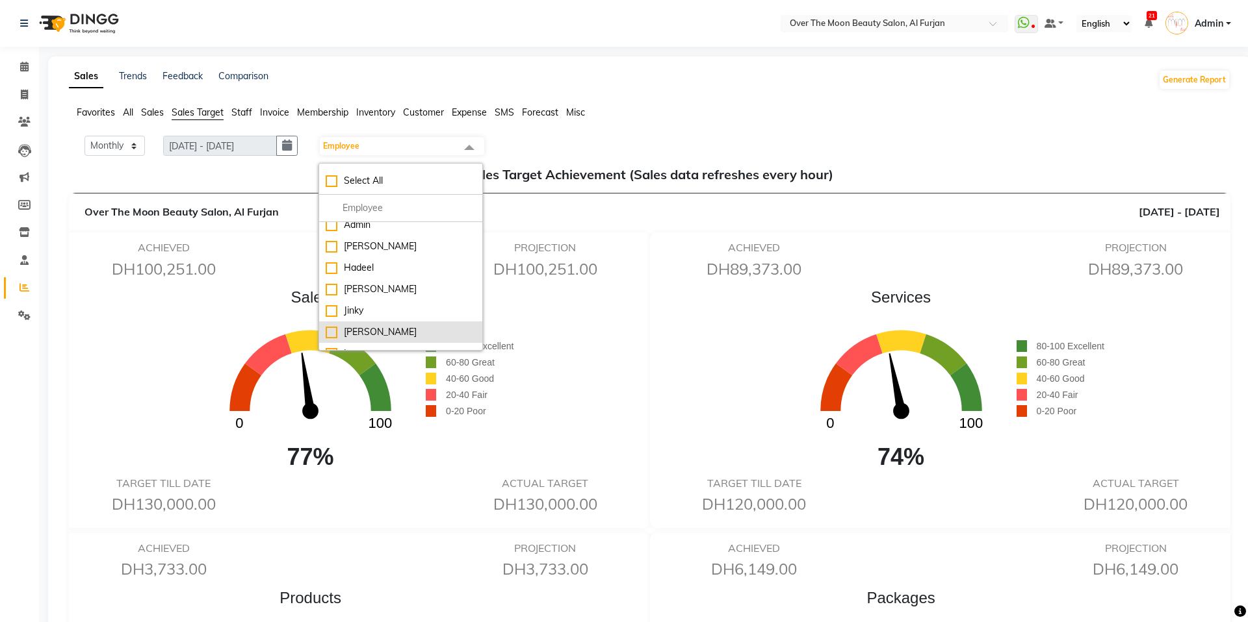
click at [346, 322] on li "[PERSON_NAME]" at bounding box center [400, 332] width 163 height 21
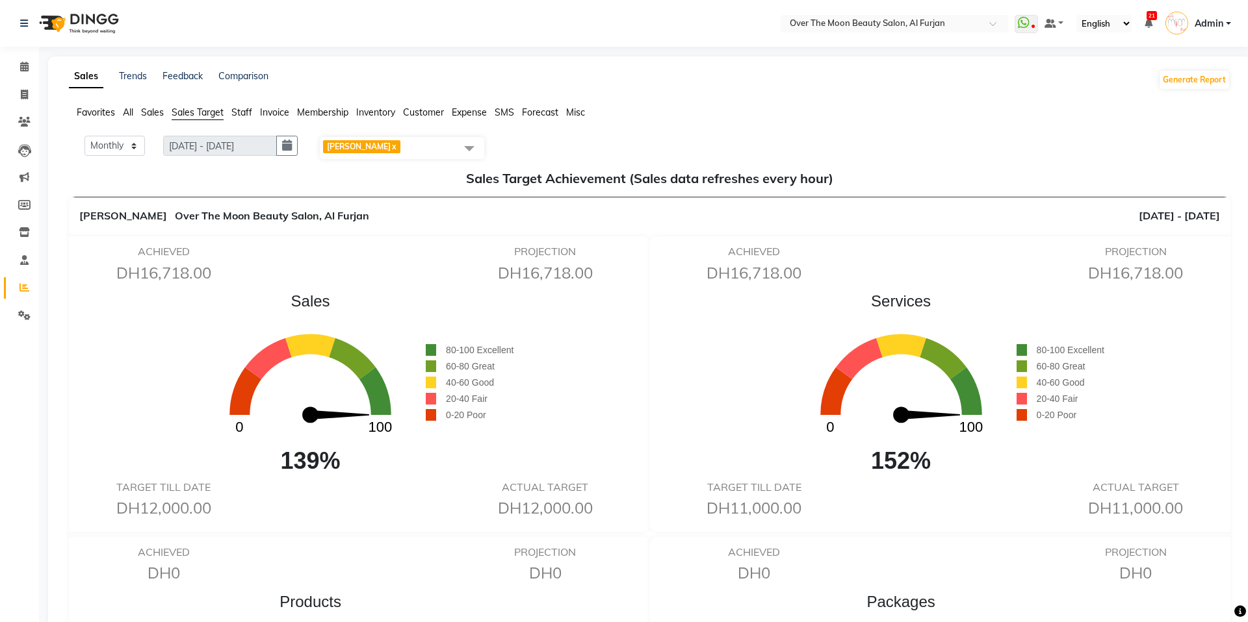
click at [457, 137] on span at bounding box center [469, 148] width 26 height 25
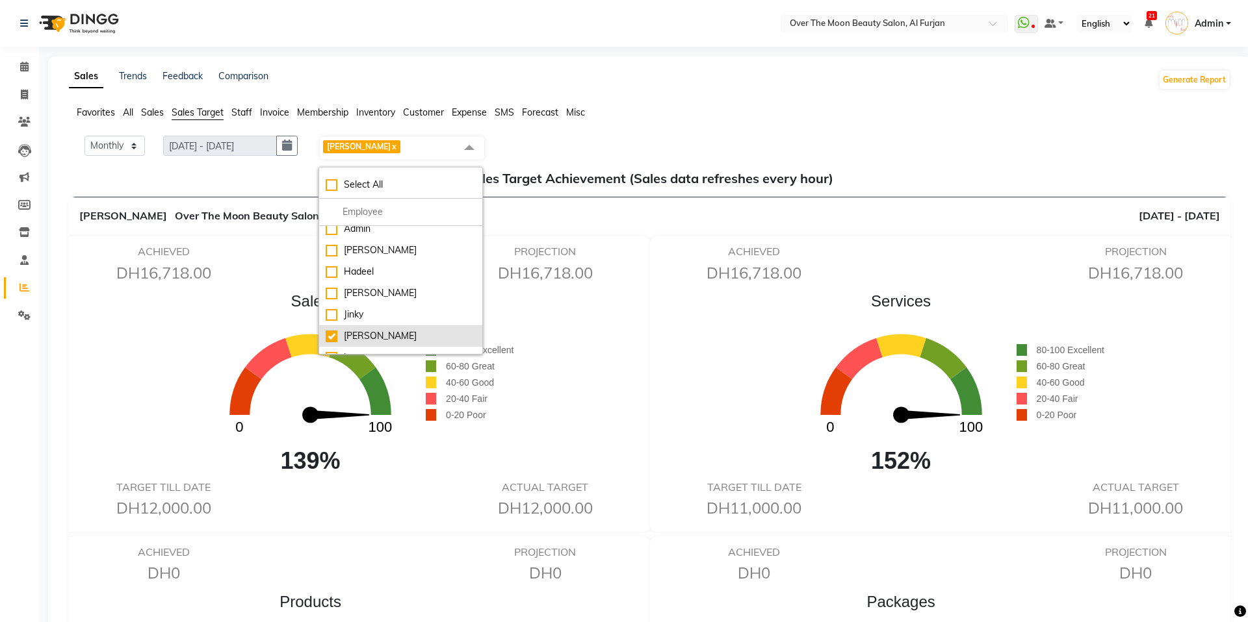
click at [359, 333] on div "[PERSON_NAME]" at bounding box center [401, 336] width 150 height 14
checkbox input "false"
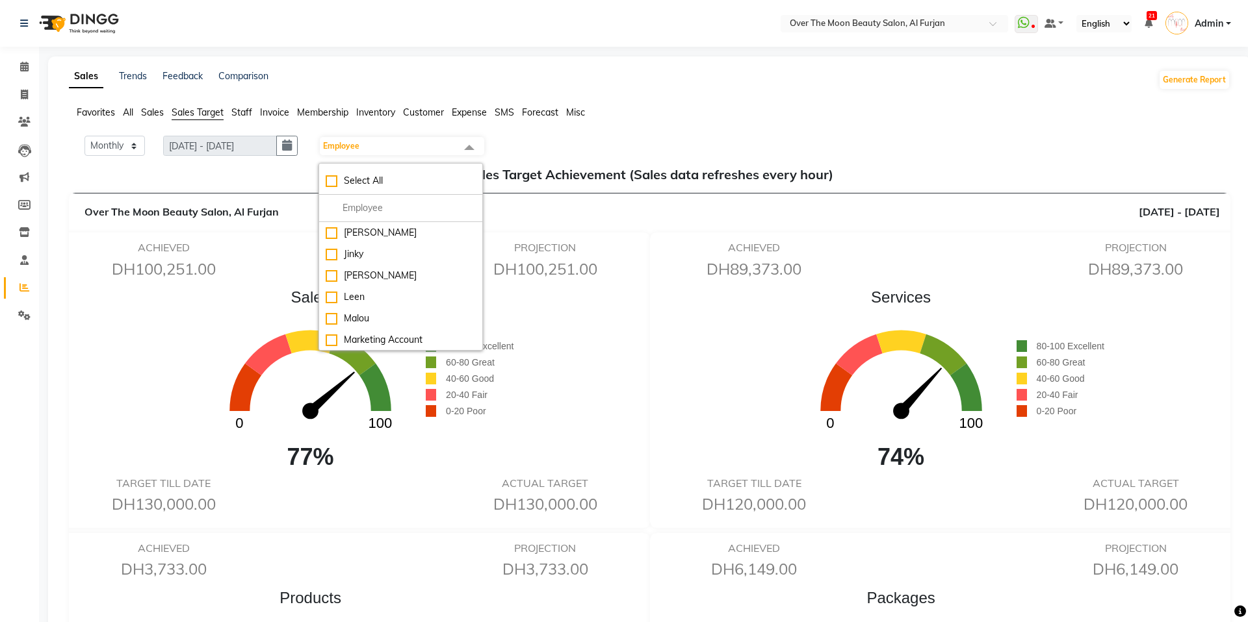
scroll to position [67, 0]
click at [353, 291] on div "Leen" at bounding box center [401, 295] width 150 height 14
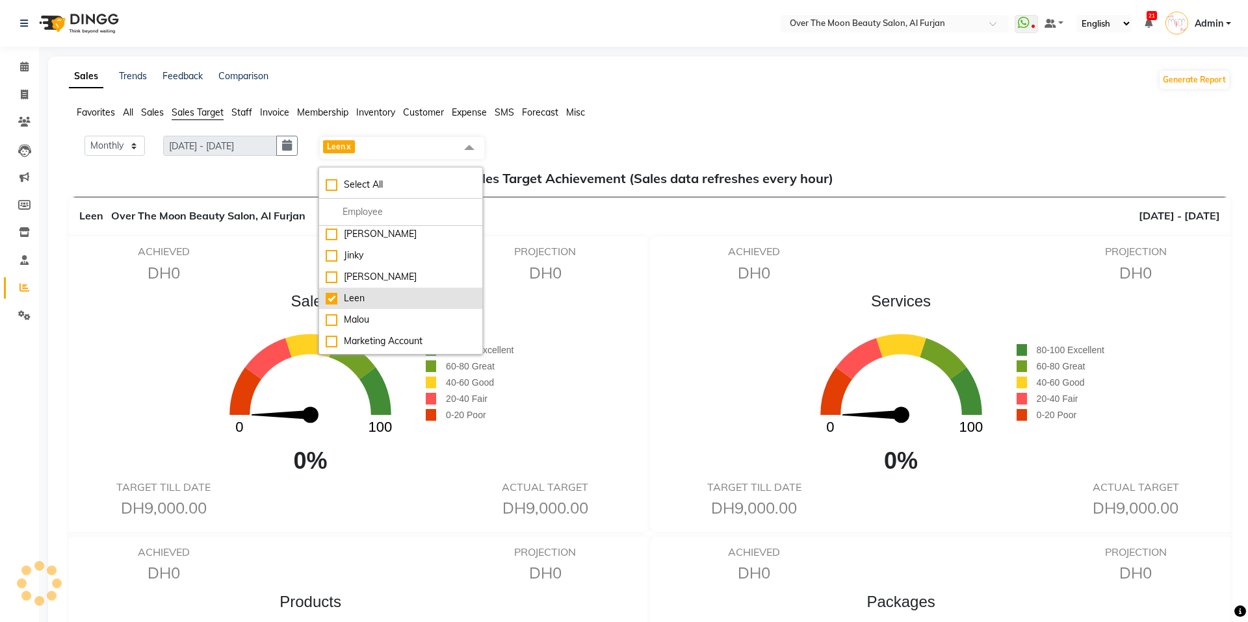
click at [342, 305] on div "Leen" at bounding box center [401, 299] width 150 height 14
checkbox input "false"
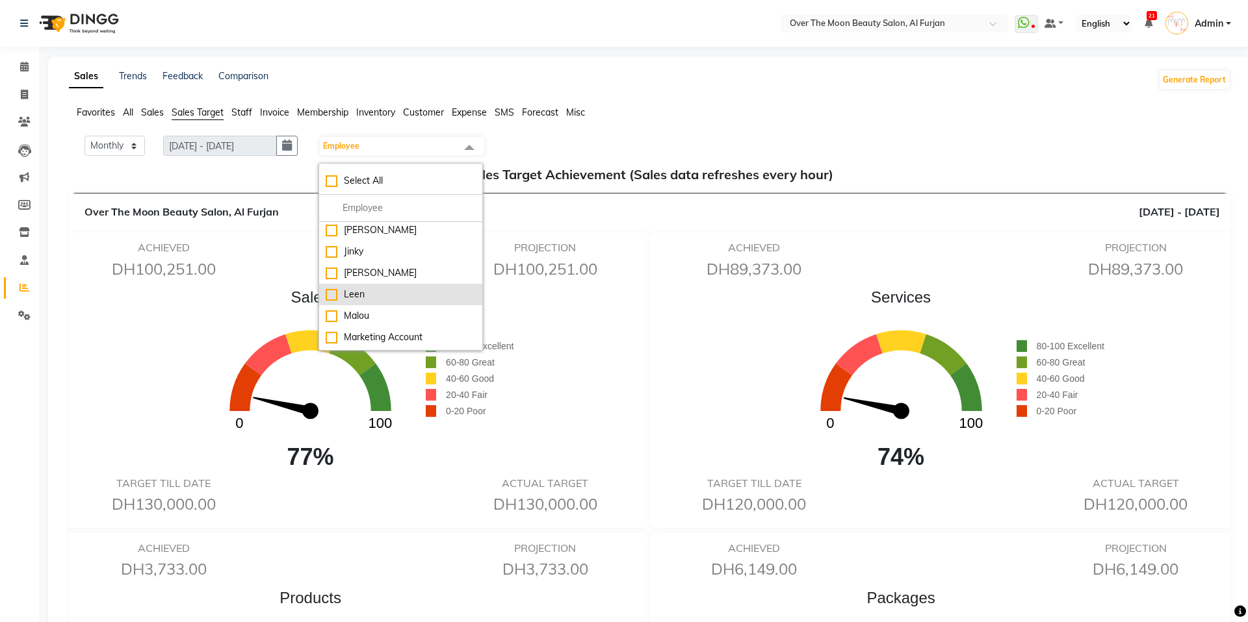
scroll to position [0, 0]
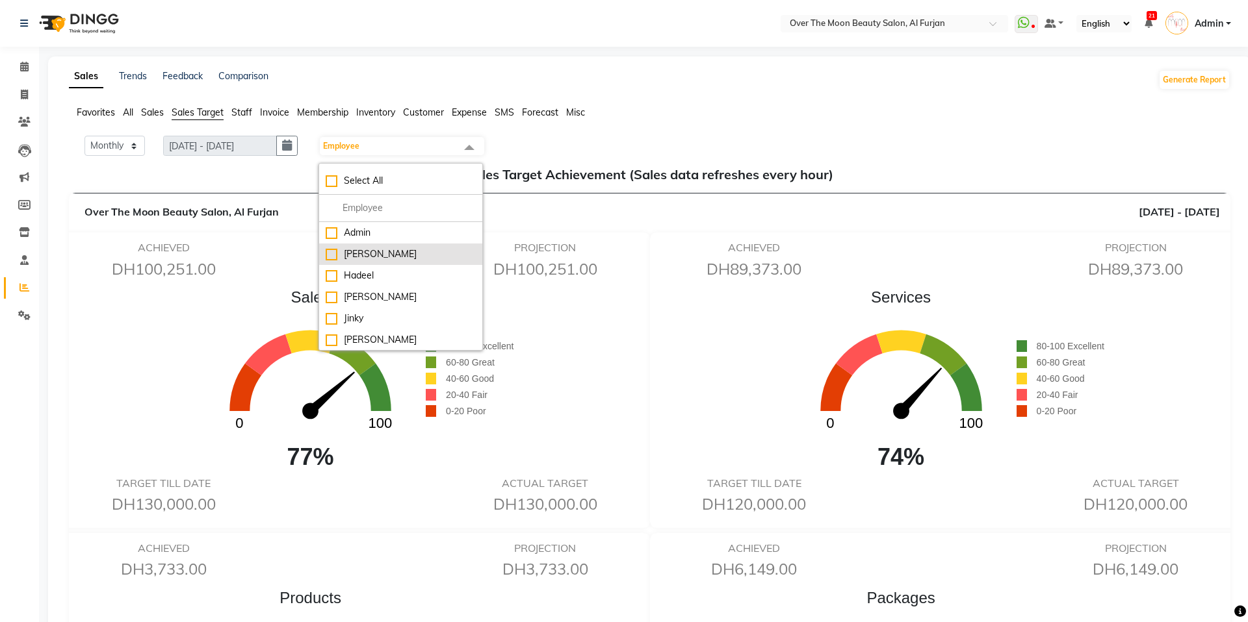
click at [337, 259] on div "[PERSON_NAME]" at bounding box center [401, 255] width 150 height 14
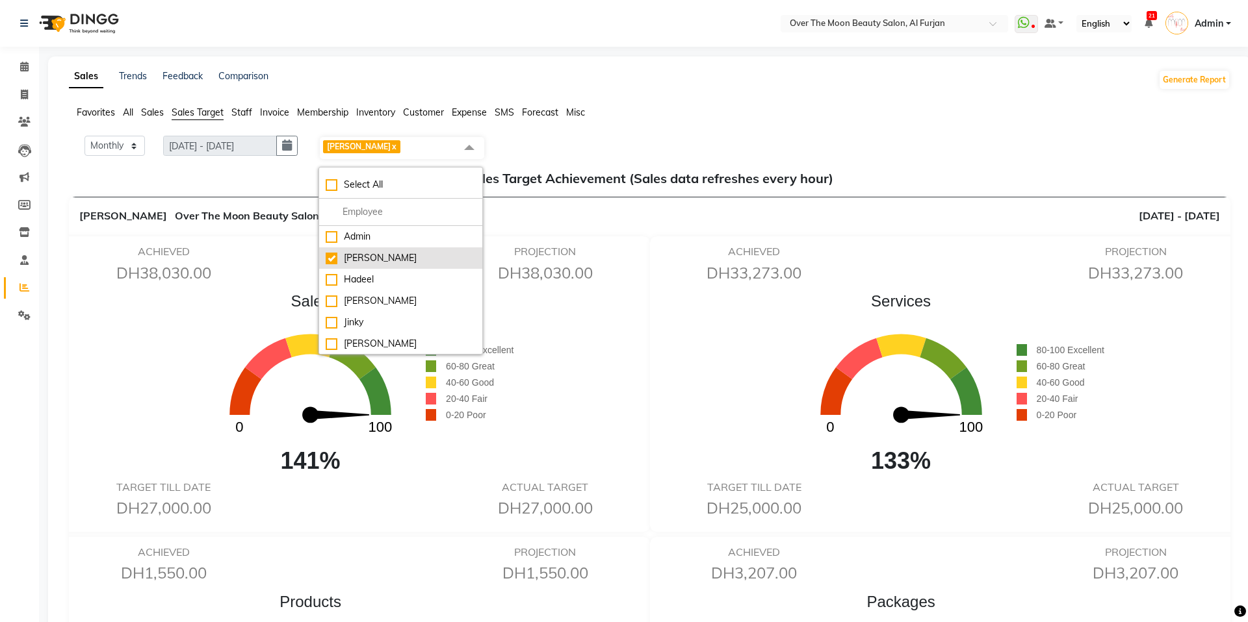
click at [359, 255] on div "[PERSON_NAME]" at bounding box center [401, 258] width 150 height 14
checkbox input "false"
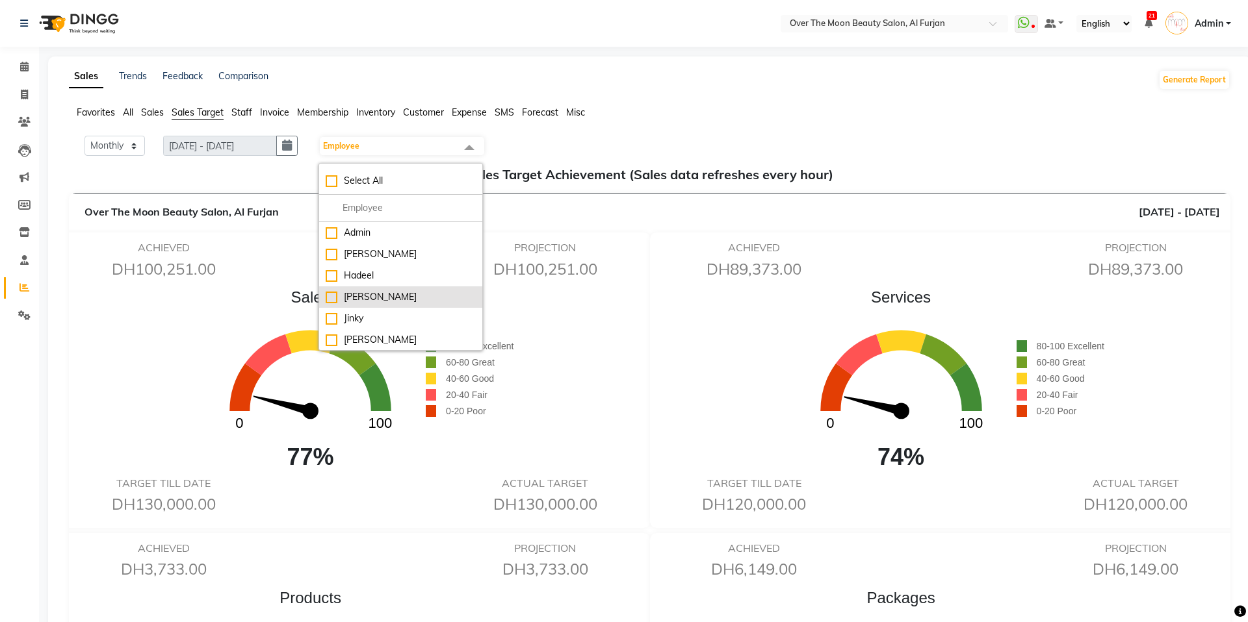
click at [358, 292] on div "[PERSON_NAME]" at bounding box center [401, 297] width 150 height 14
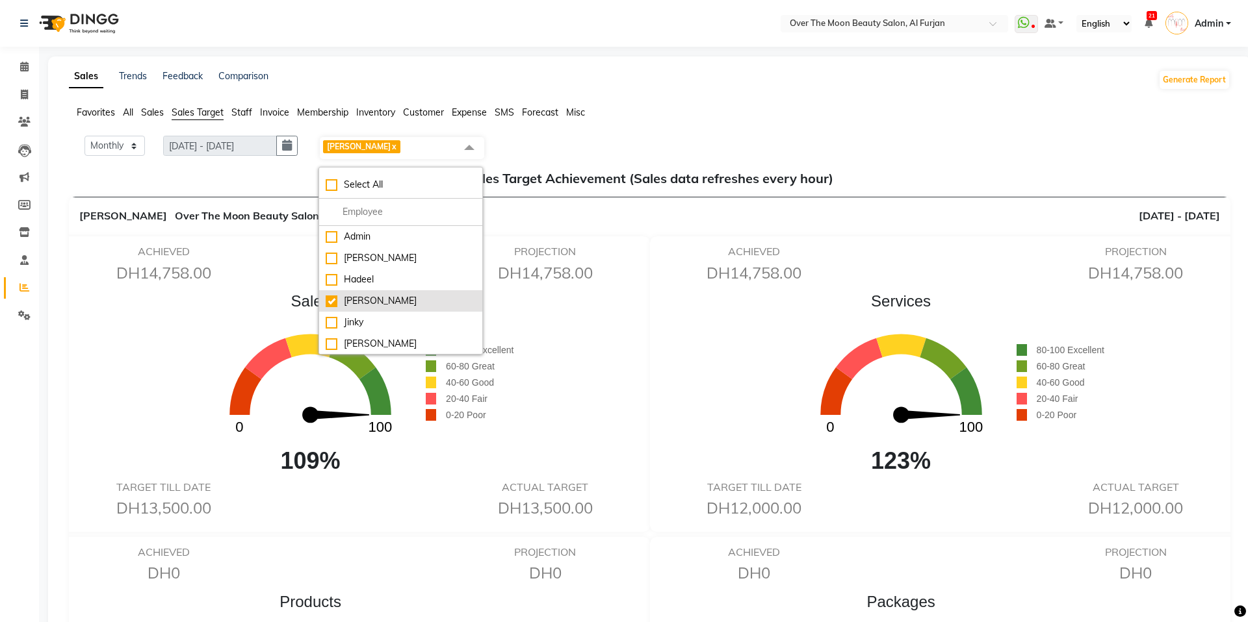
click at [375, 298] on div "[PERSON_NAME]" at bounding box center [401, 301] width 150 height 14
checkbox input "false"
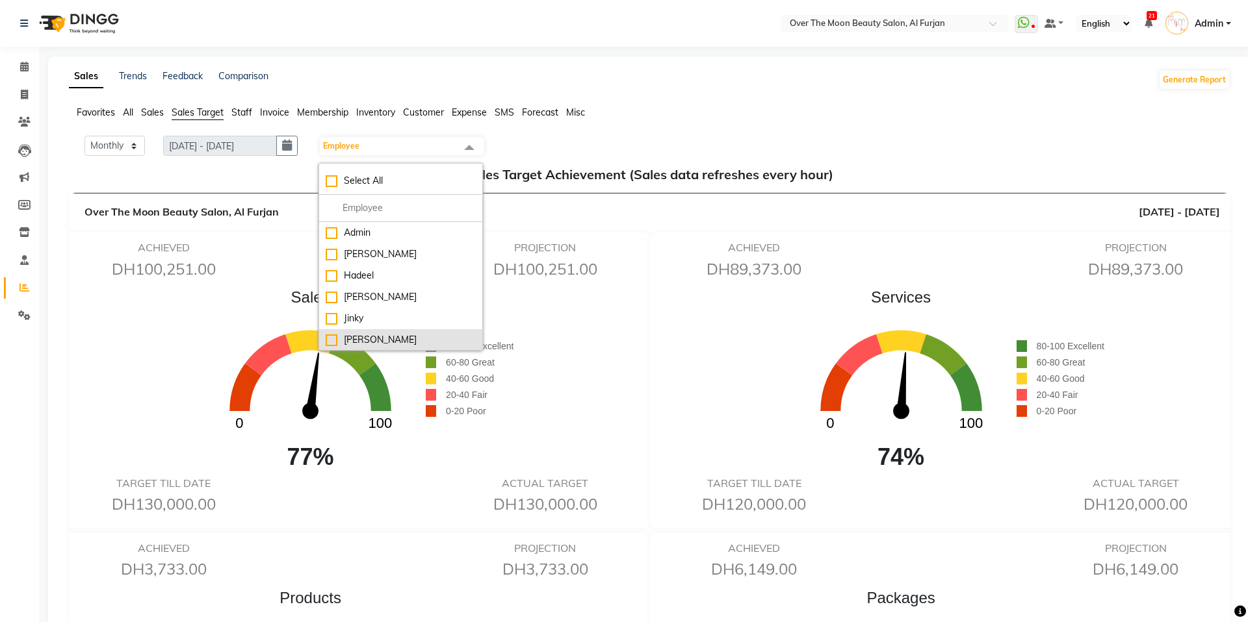
click at [356, 329] on li "[PERSON_NAME]" at bounding box center [400, 339] width 163 height 21
checkbox input "true"
